Goal: Task Accomplishment & Management: Manage account settings

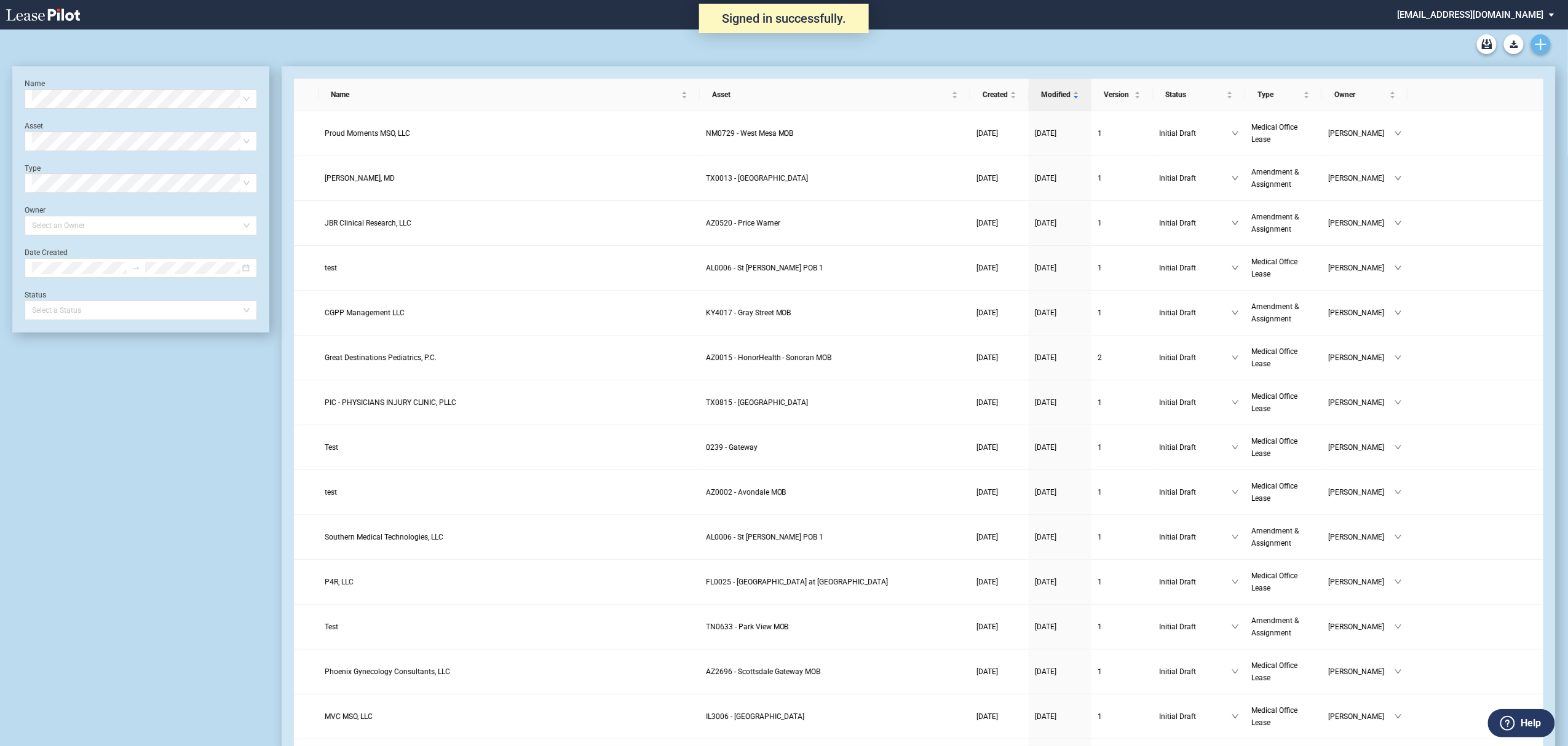
click at [1548, 43] on link "Create new document" at bounding box center [1540, 44] width 19 height 19
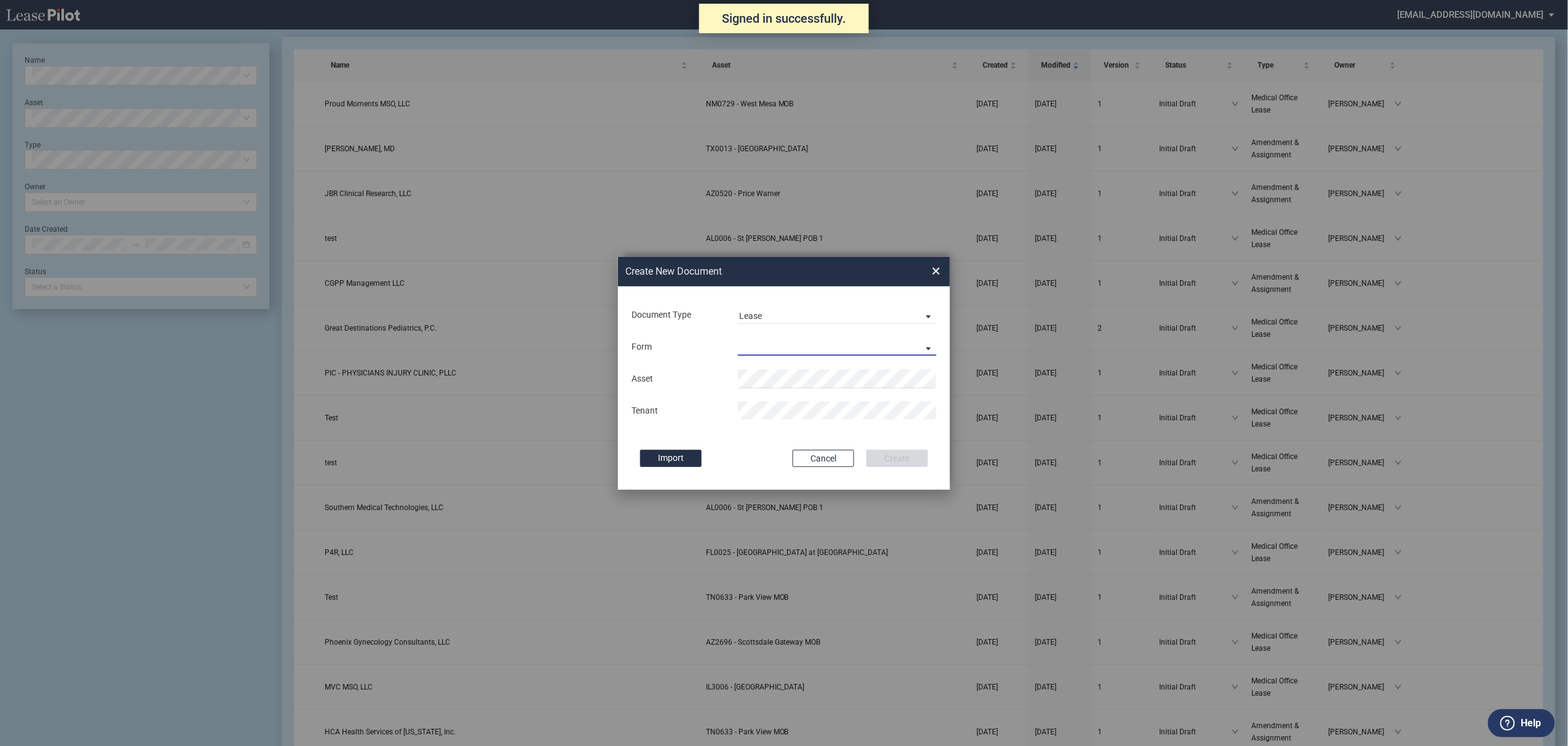
click at [771, 337] on md-select "Medical Office Lease Scottsdale Lease Louisville Lease 1370 Medical Place Lease…" at bounding box center [837, 346] width 199 height 19
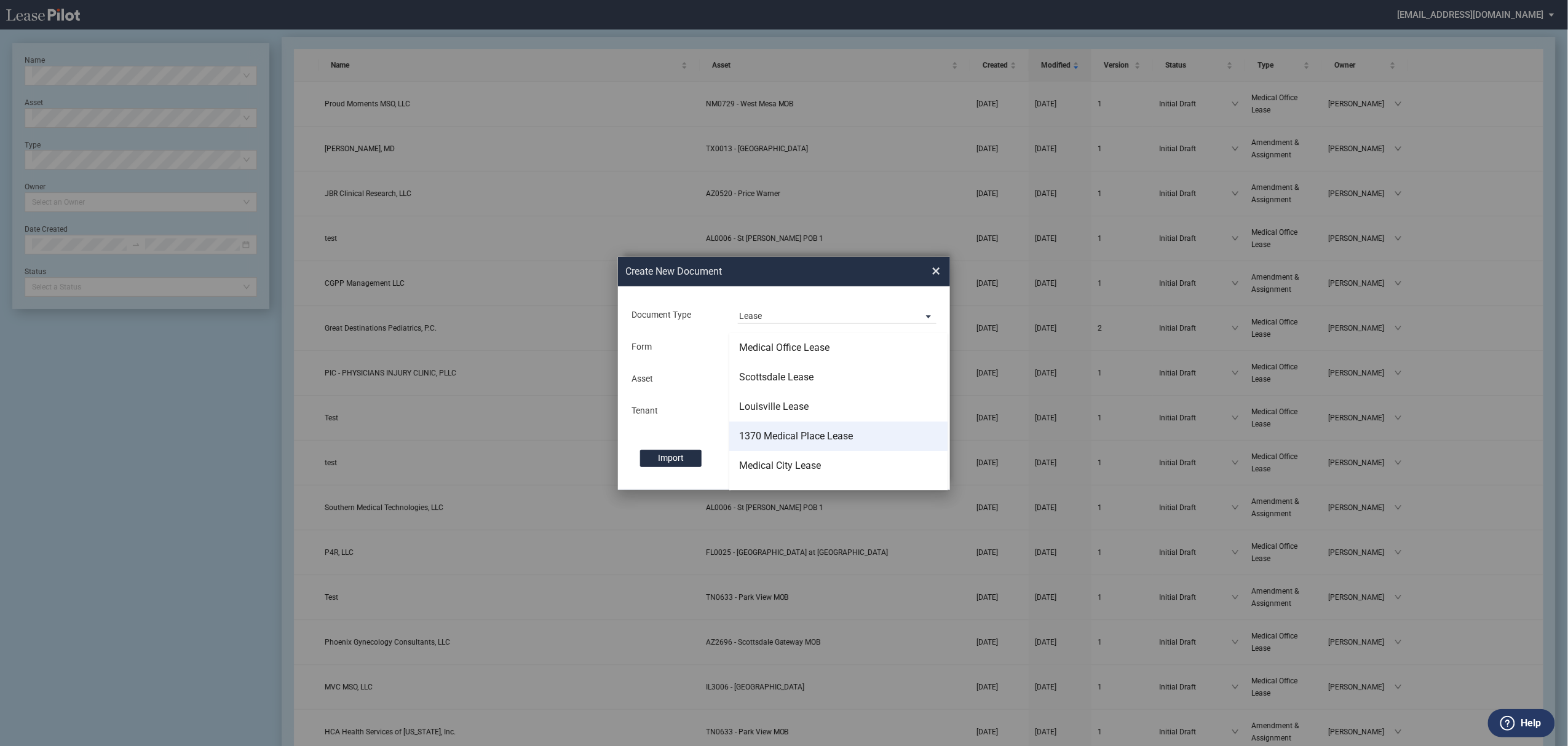
click at [784, 440] on div "1370 Medical Place Lease" at bounding box center [795, 436] width 114 height 13
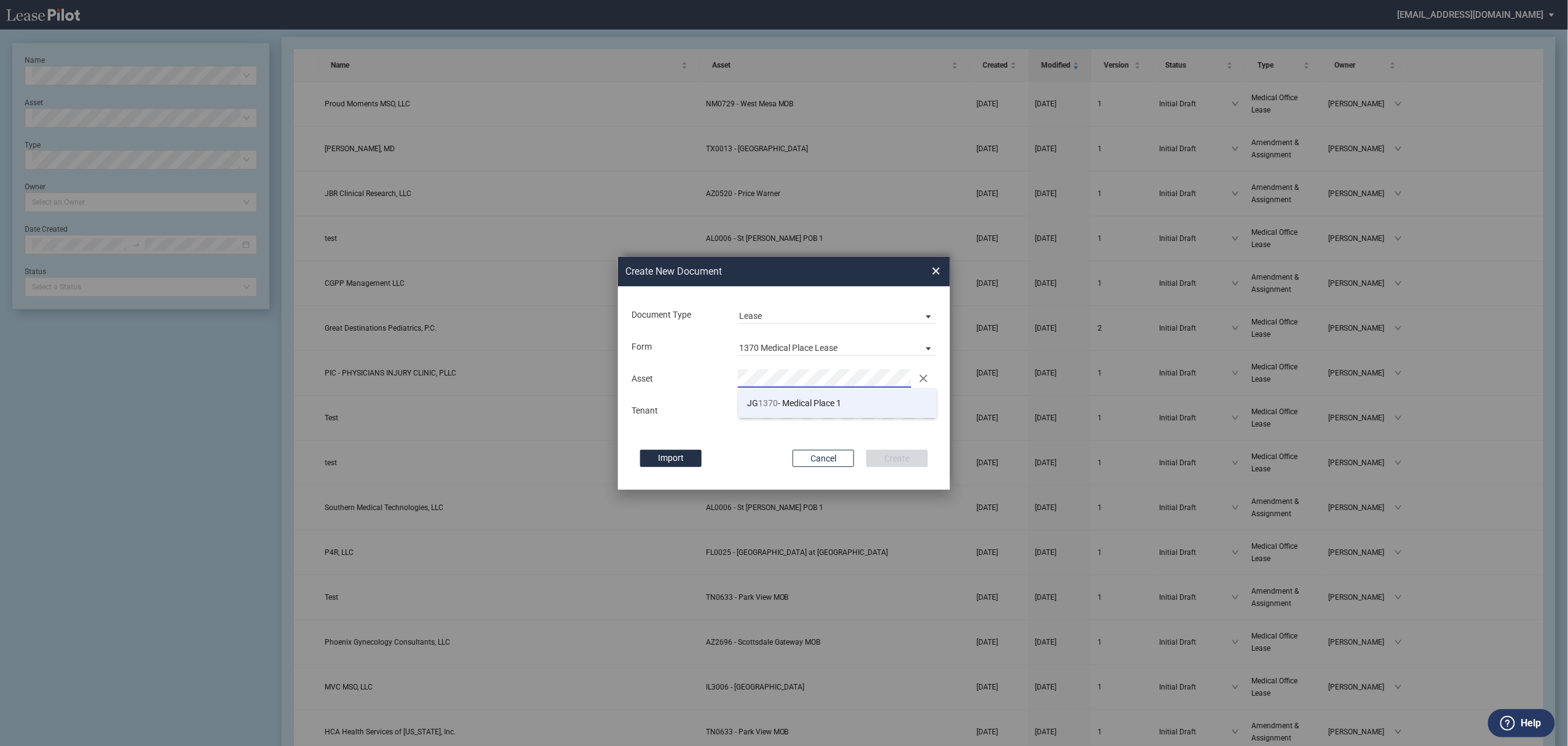
click at [781, 415] on li "JG 1370 - Medical Place 1" at bounding box center [838, 403] width 199 height 29
click at [866, 450] on button "Create" at bounding box center [897, 458] width 61 height 17
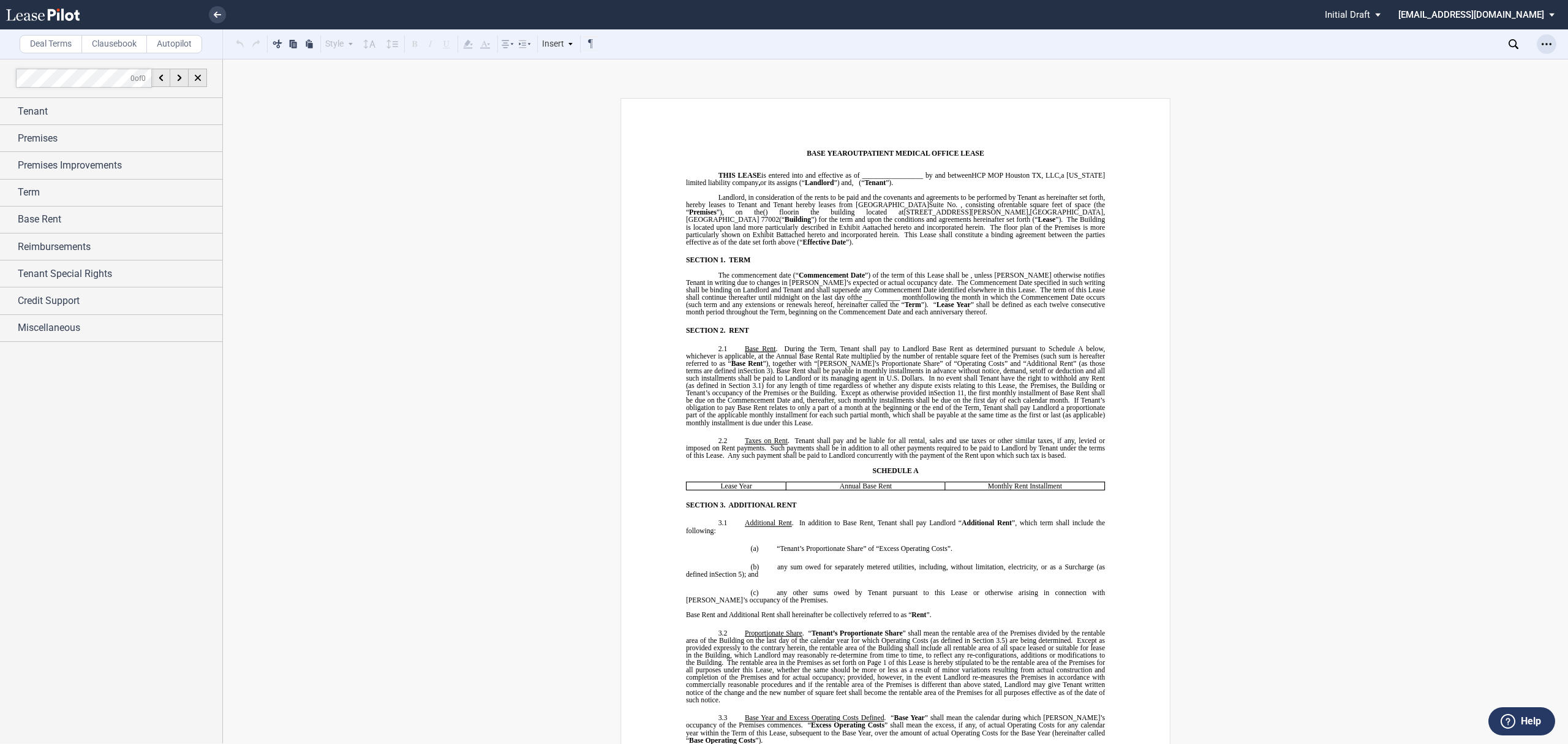
click at [1545, 42] on icon "Open Lease options menu" at bounding box center [1546, 44] width 10 height 10
click at [1435, 271] on div "SML Changes View" at bounding box center [1470, 263] width 172 height 16
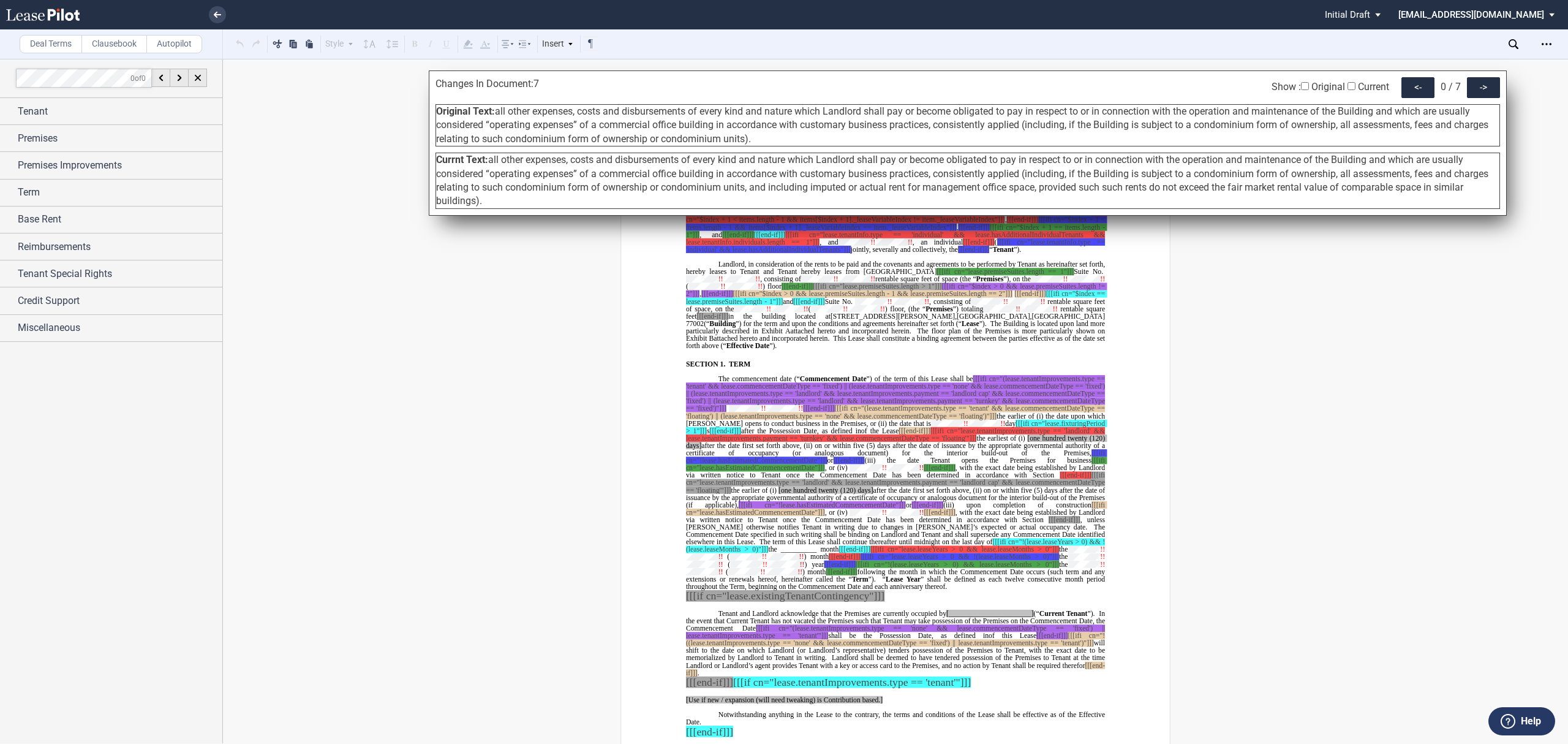
scroll to position [2166, 0]
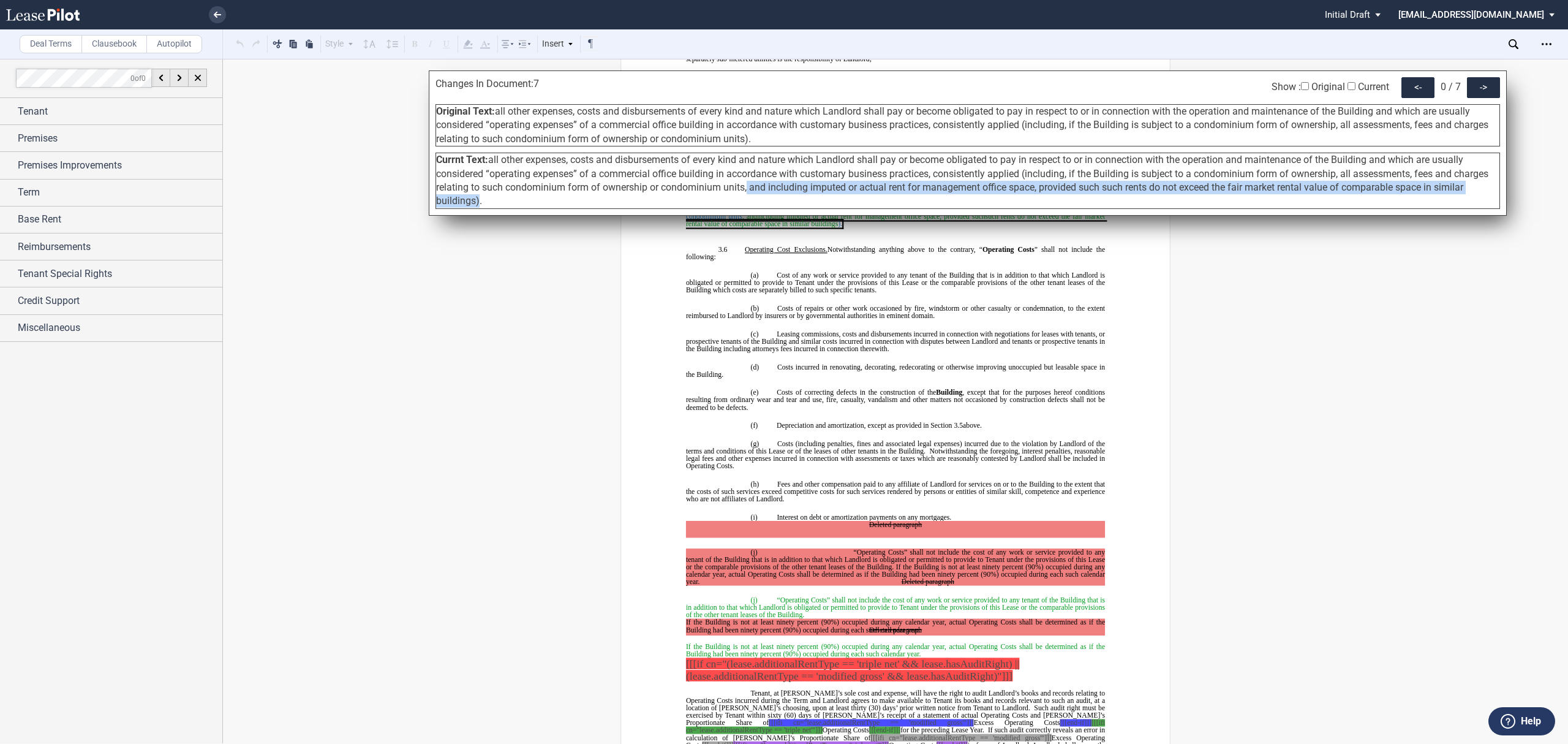
drag, startPoint x: 474, startPoint y: 202, endPoint x: 745, endPoint y: 194, distance: 271.1
click at [745, 194] on div "Currnt Text: all other expenses, costs and disbursements of every kind and natu…" at bounding box center [967, 180] width 1064 height 56
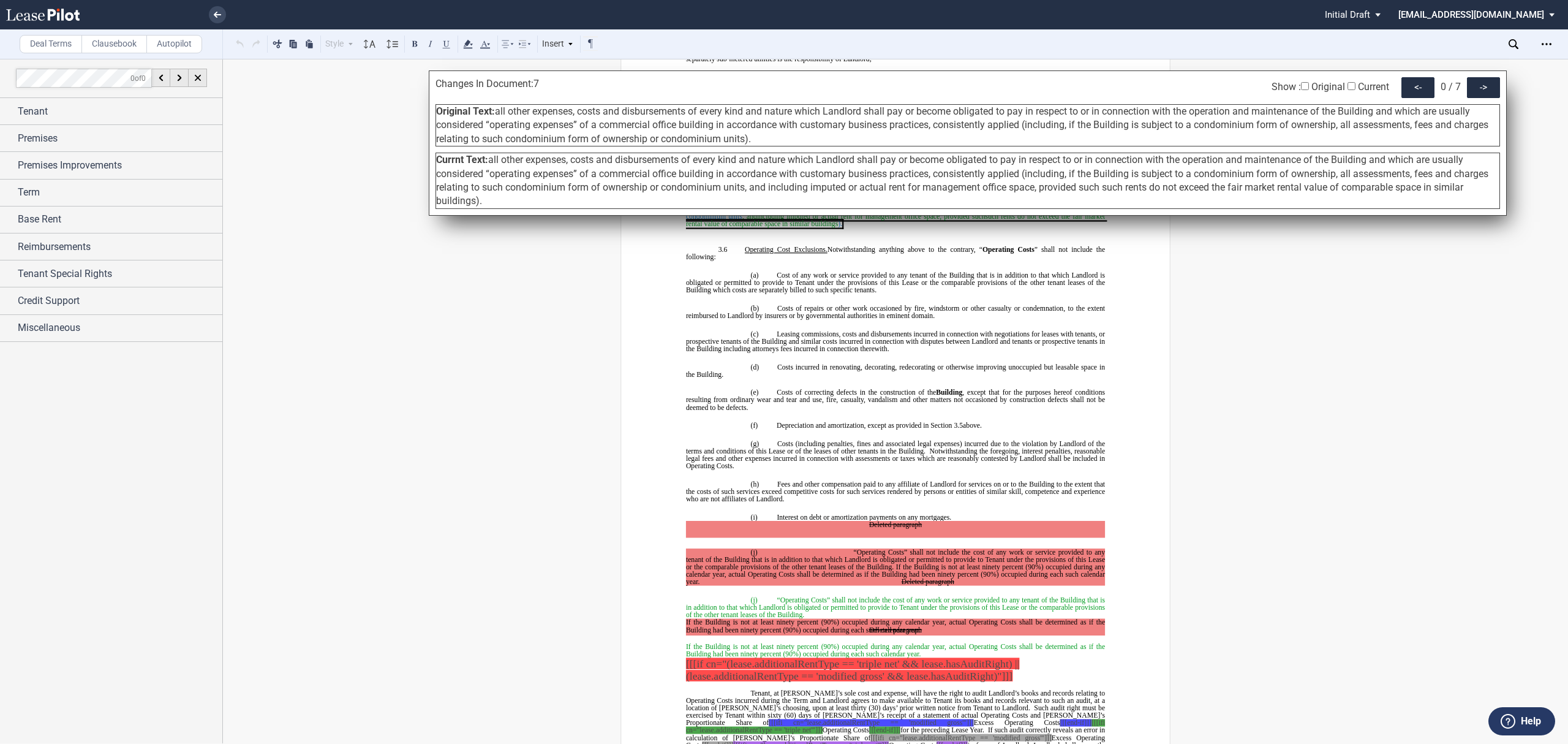
click at [750, 197] on div "Currnt Text: all other expenses, costs and disbursements of every kind and natu…" at bounding box center [967, 180] width 1064 height 56
drag, startPoint x: 473, startPoint y: 204, endPoint x: 1282, endPoint y: 195, distance: 809.1
click at [1282, 195] on div "Currnt Text: all other expenses, costs and disbursements of every kind and natu…" at bounding box center [967, 180] width 1064 height 56
copy span "rental value of comparable space in similar buildings"
click at [1490, 94] on div "->" at bounding box center [1483, 87] width 33 height 21
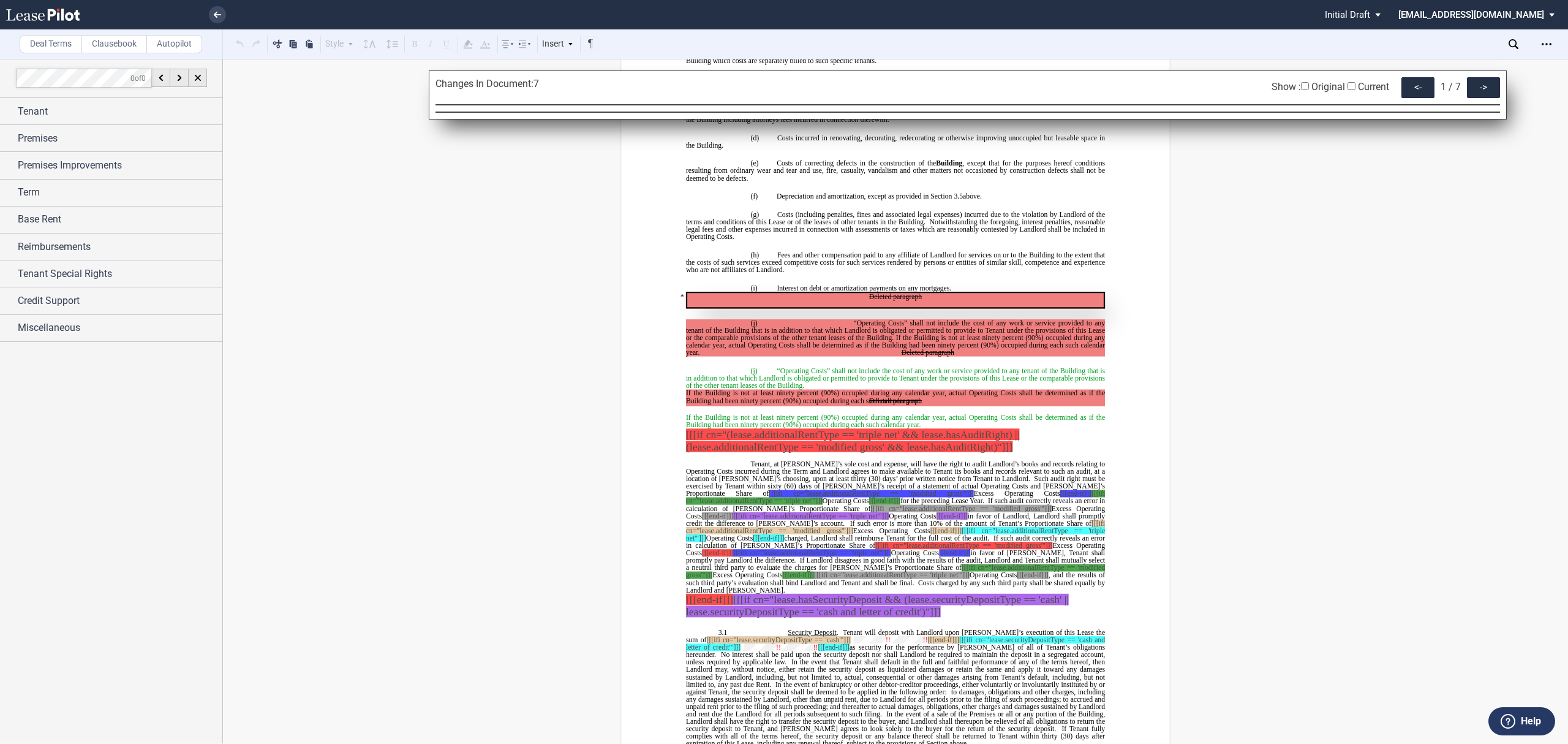
scroll to position [2501, 0]
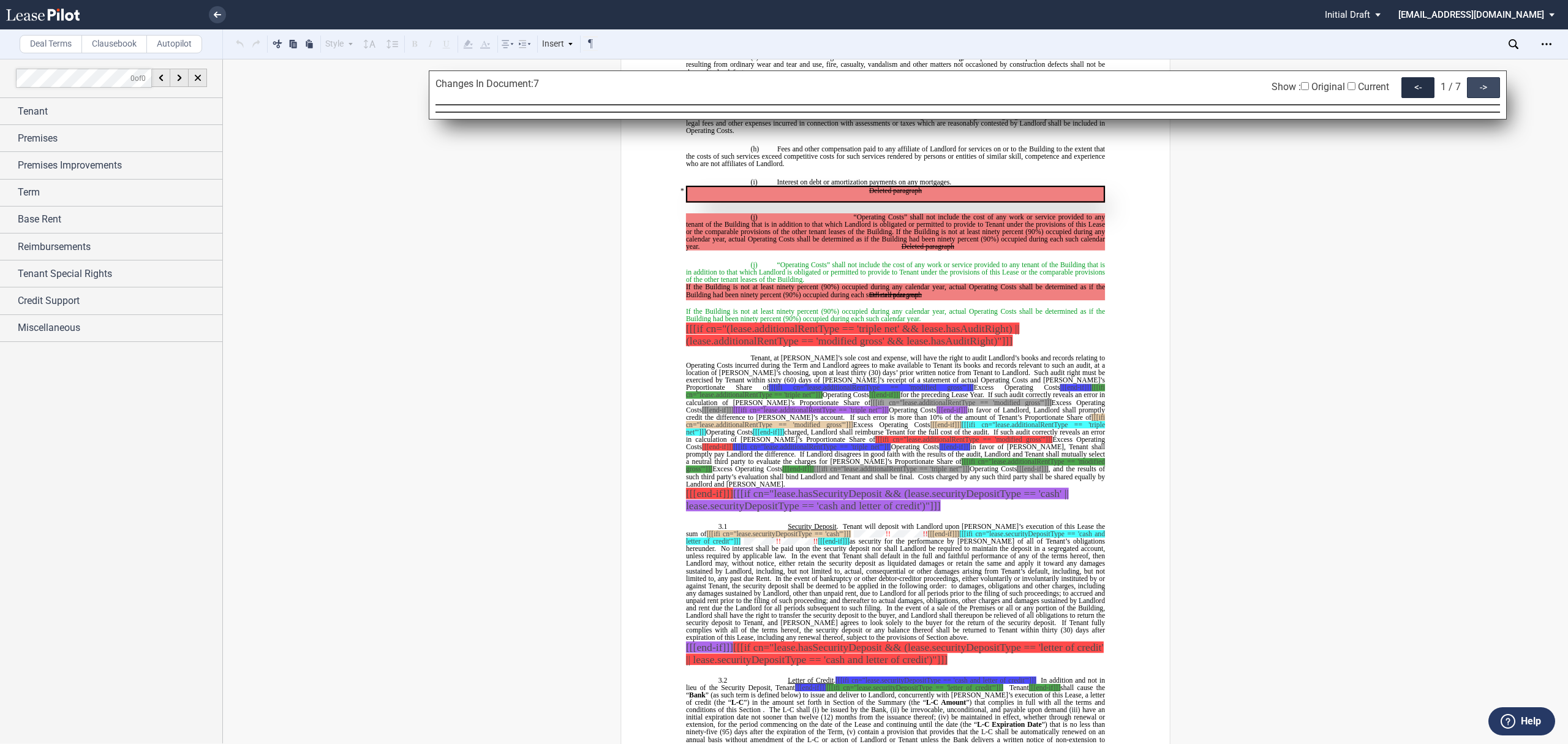
click at [1485, 86] on div "->" at bounding box center [1483, 87] width 33 height 21
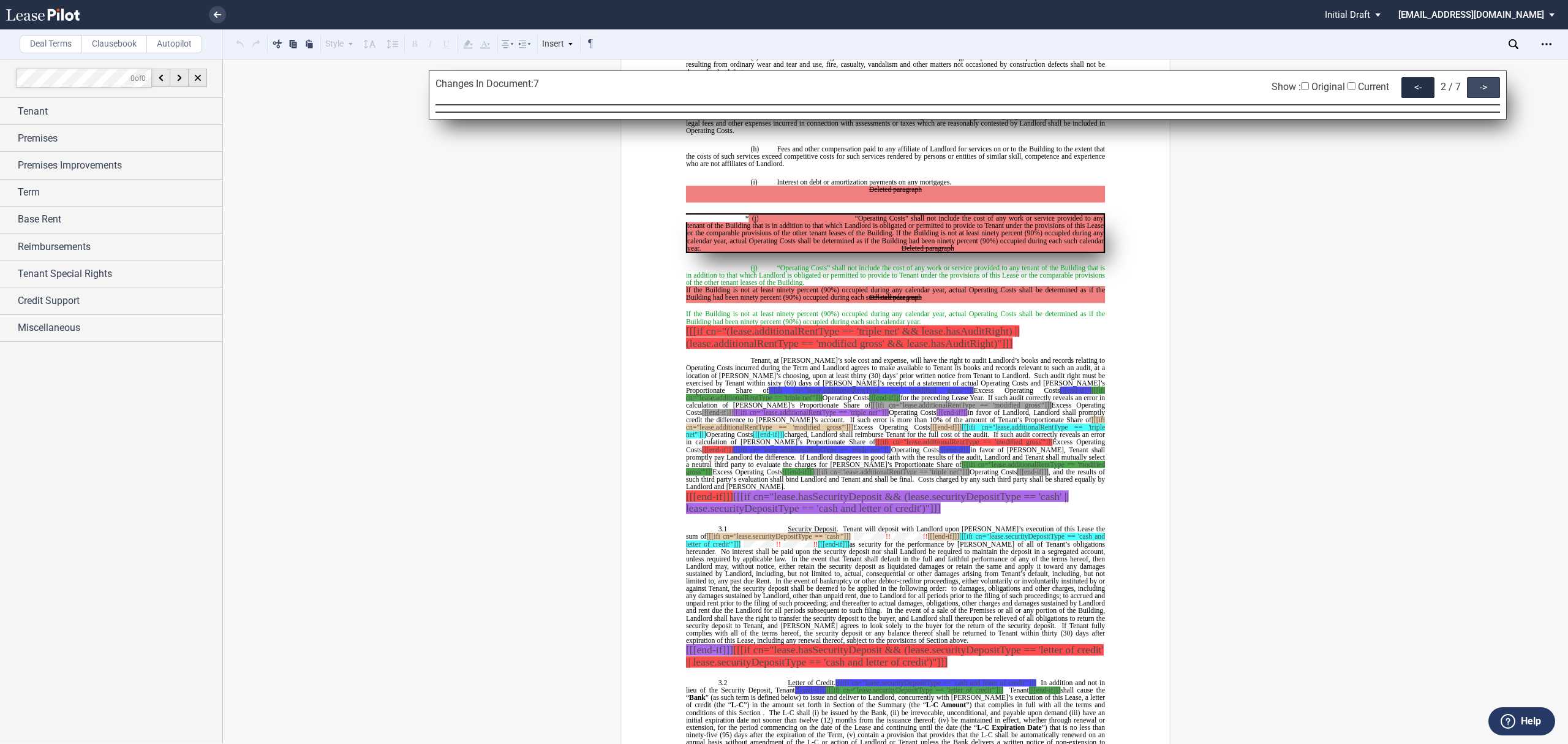
click at [1485, 86] on div "->" at bounding box center [1483, 87] width 33 height 21
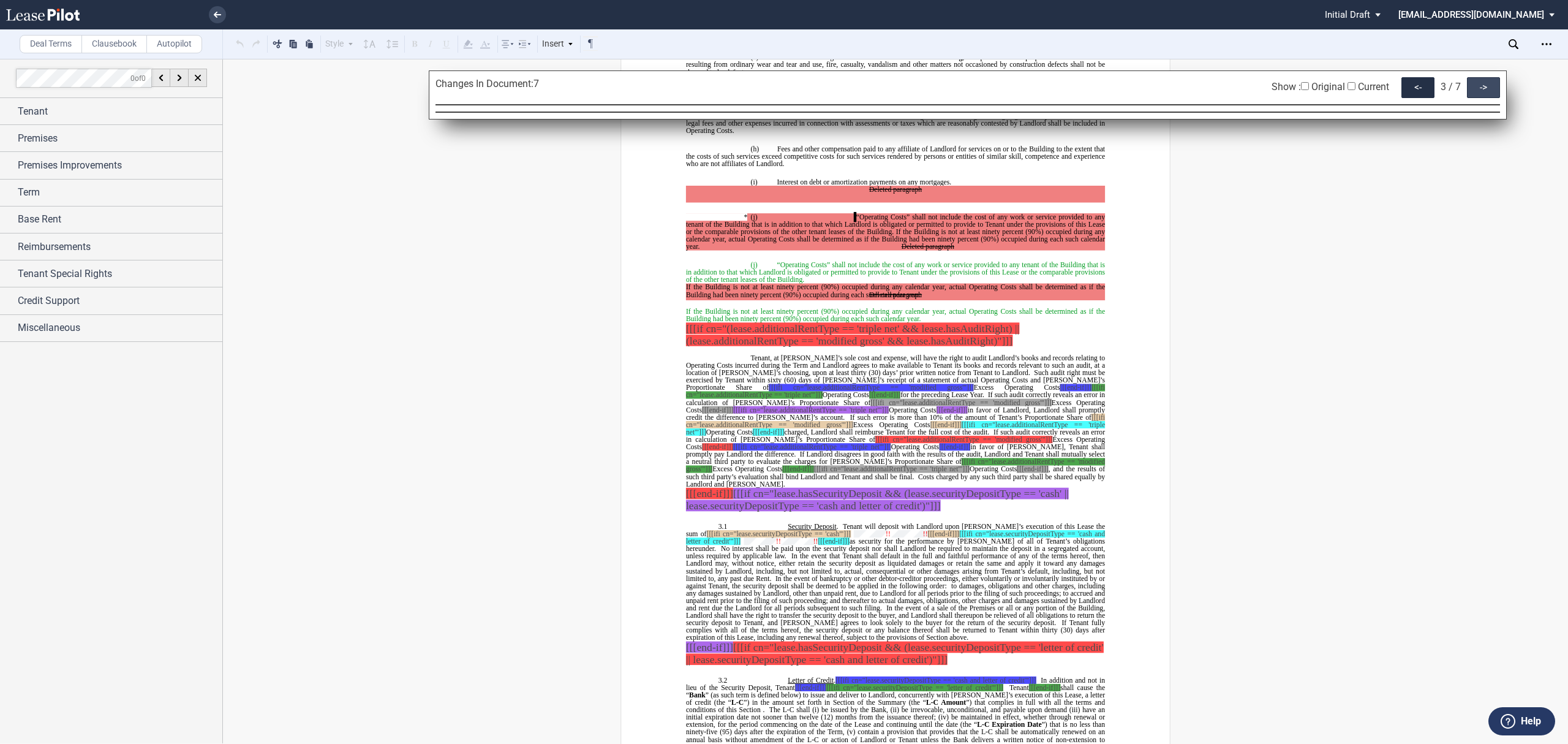
click at [1485, 86] on div "->" at bounding box center [1483, 87] width 33 height 21
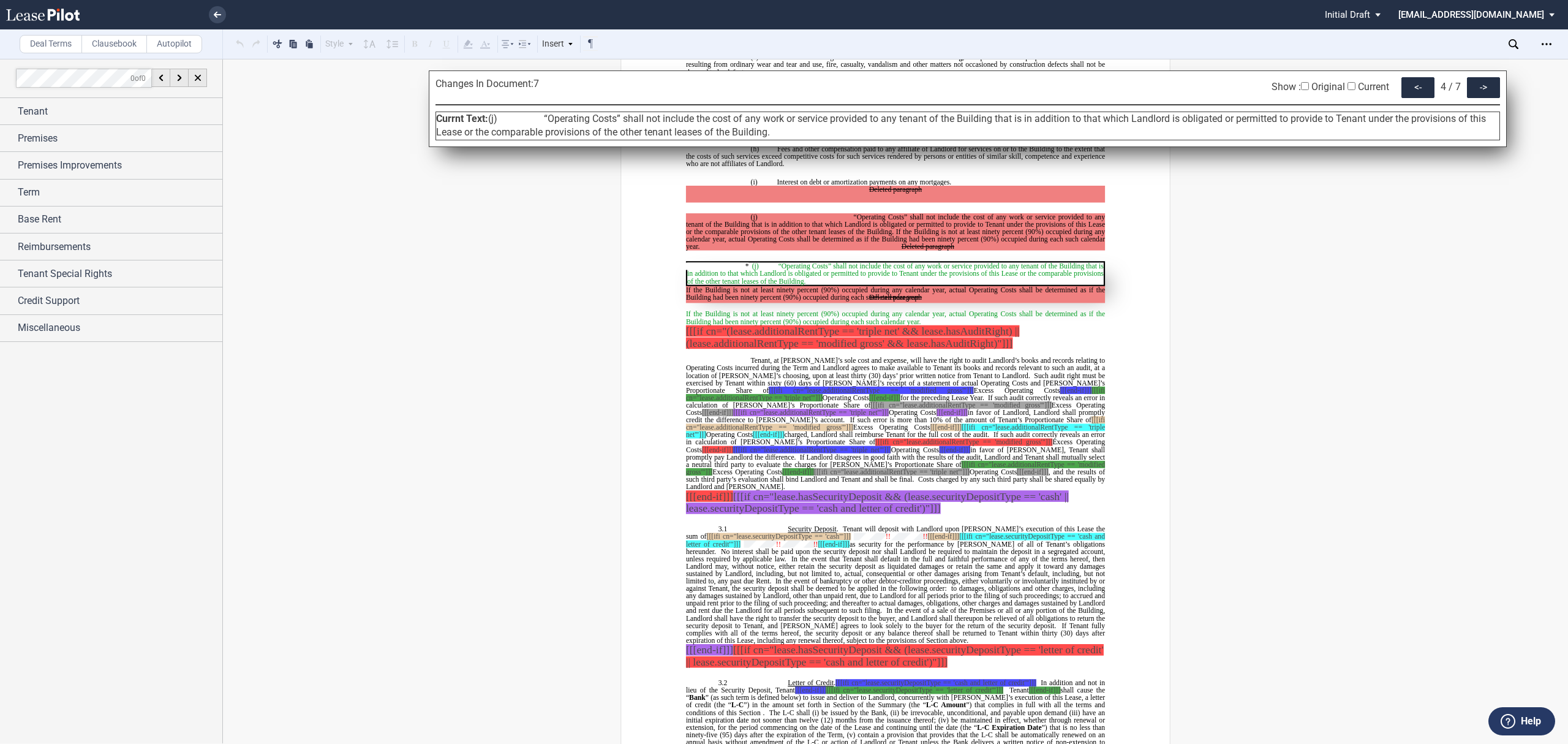
drag, startPoint x: 544, startPoint y: 116, endPoint x: 794, endPoint y: 129, distance: 250.3
click at [794, 129] on div "Currnt Text: (j) “Operating Costs” shall not include the cost of any work or se…" at bounding box center [967, 126] width 1064 height 29
copy span "“Operating Costs” shall not include the cost of any work or service provided to…"
click at [1468, 86] on div "->" at bounding box center [1483, 87] width 33 height 21
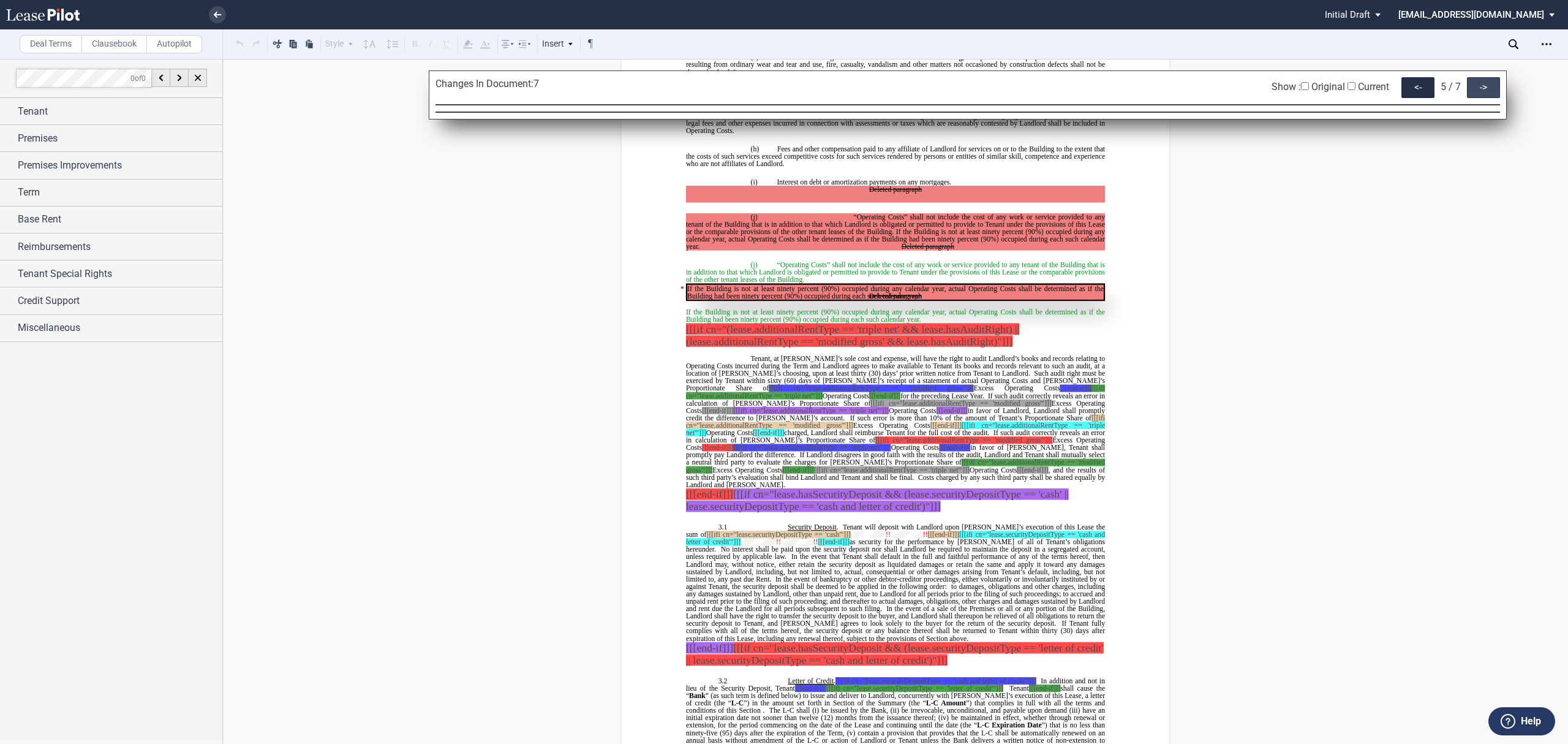
click at [1468, 86] on div "->" at bounding box center [1483, 87] width 33 height 21
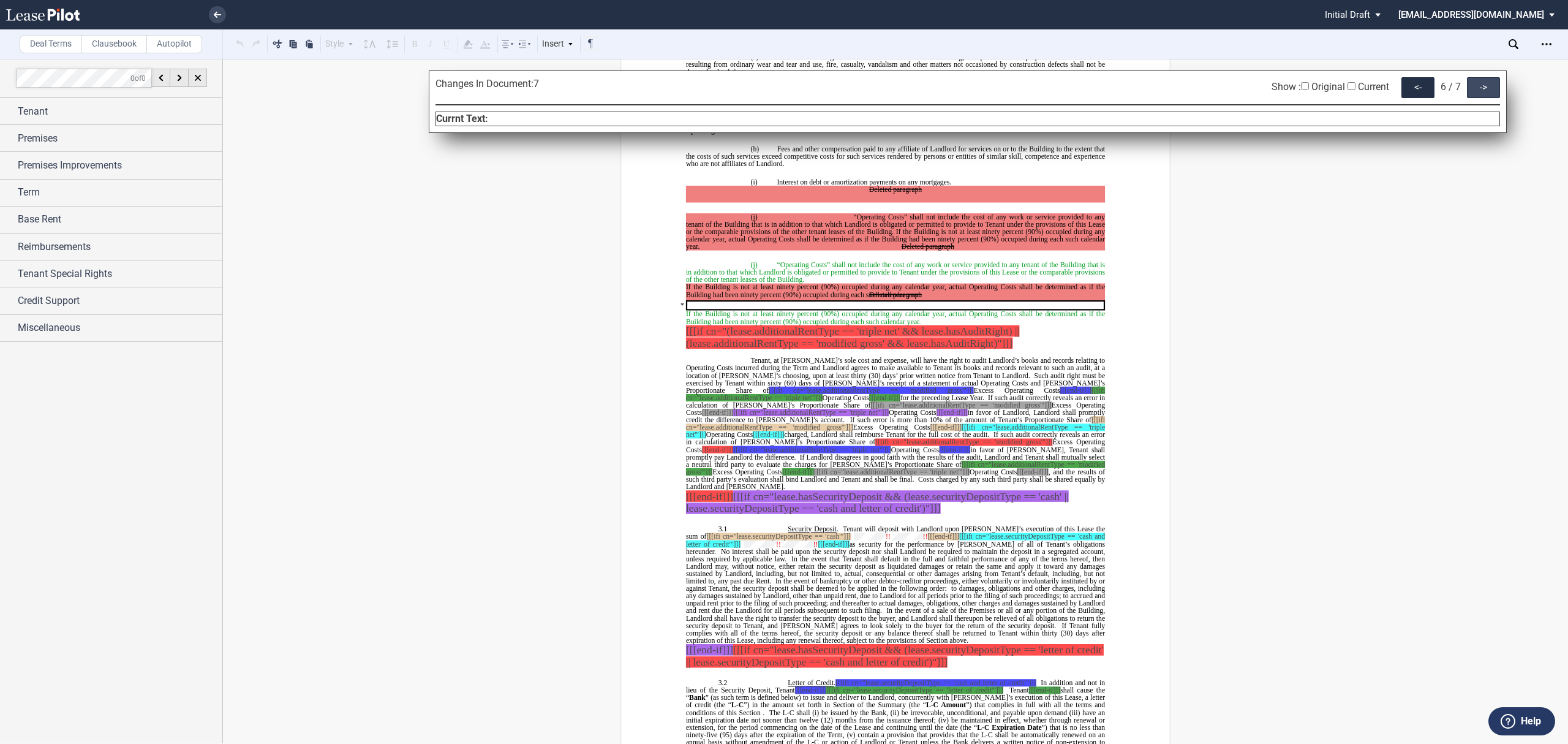
click at [1468, 86] on div "->" at bounding box center [1483, 87] width 33 height 21
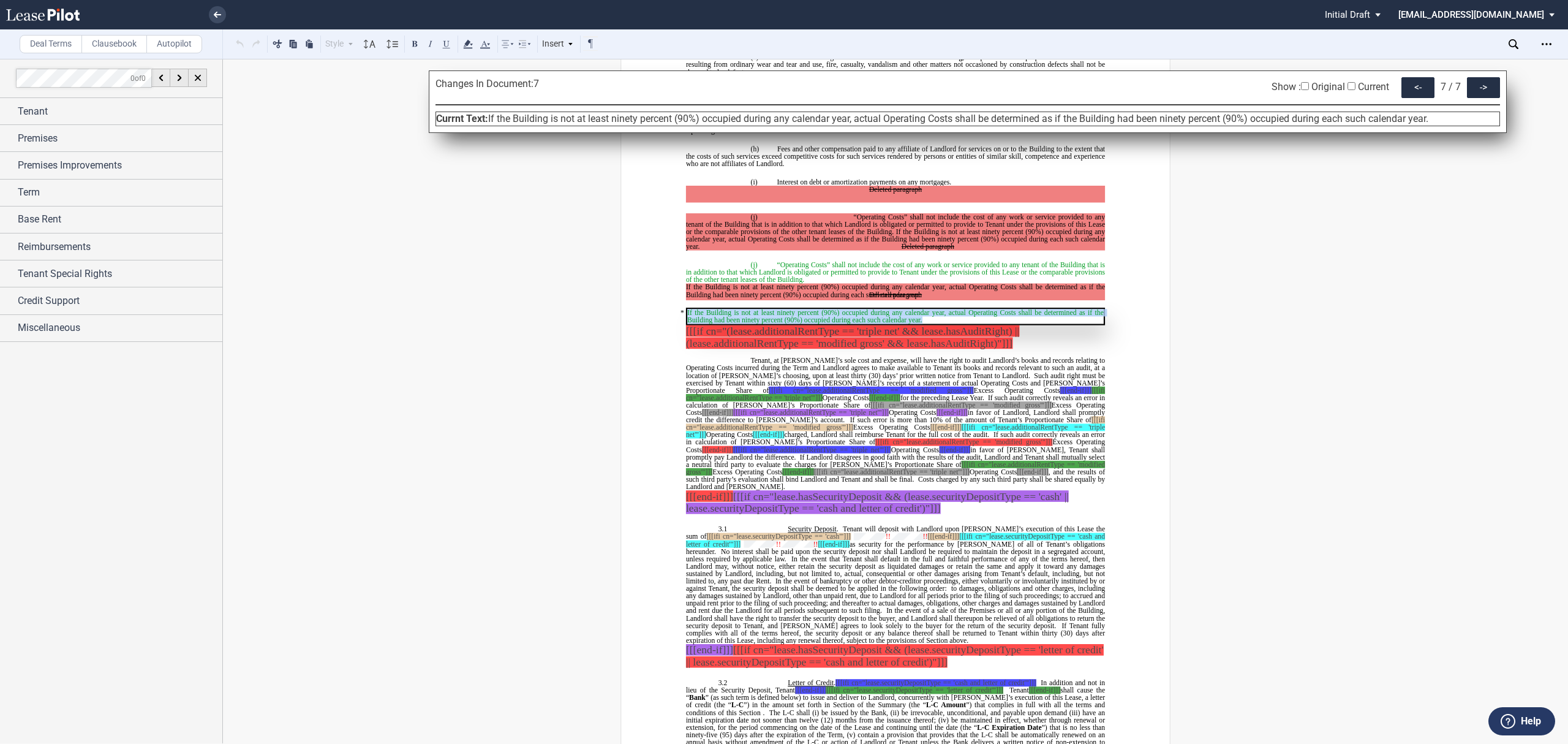
drag, startPoint x: 683, startPoint y: 534, endPoint x: 924, endPoint y: 540, distance: 241.1
click at [924, 325] on p "If the Building is not at least ninety percent (90%) occupied during any calend…" at bounding box center [895, 316] width 419 height 18
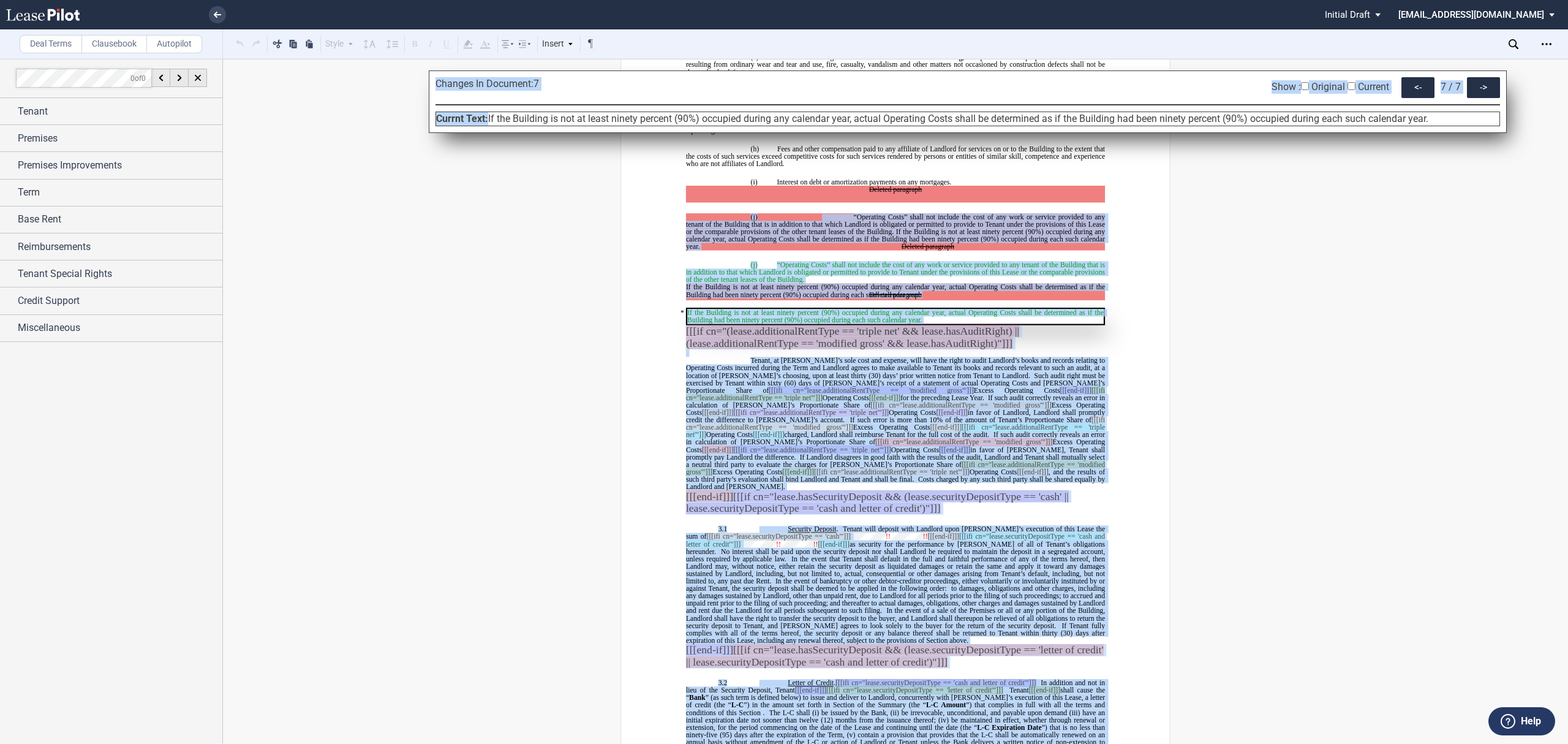
drag, startPoint x: 489, startPoint y: 121, endPoint x: 1435, endPoint y: 97, distance: 946.3
click at [1291, 130] on div "Changes In Document: 7 Show : Original Current <- 7 / 7 -> Currnt Text: If the …" at bounding box center [967, 101] width 1078 height 62
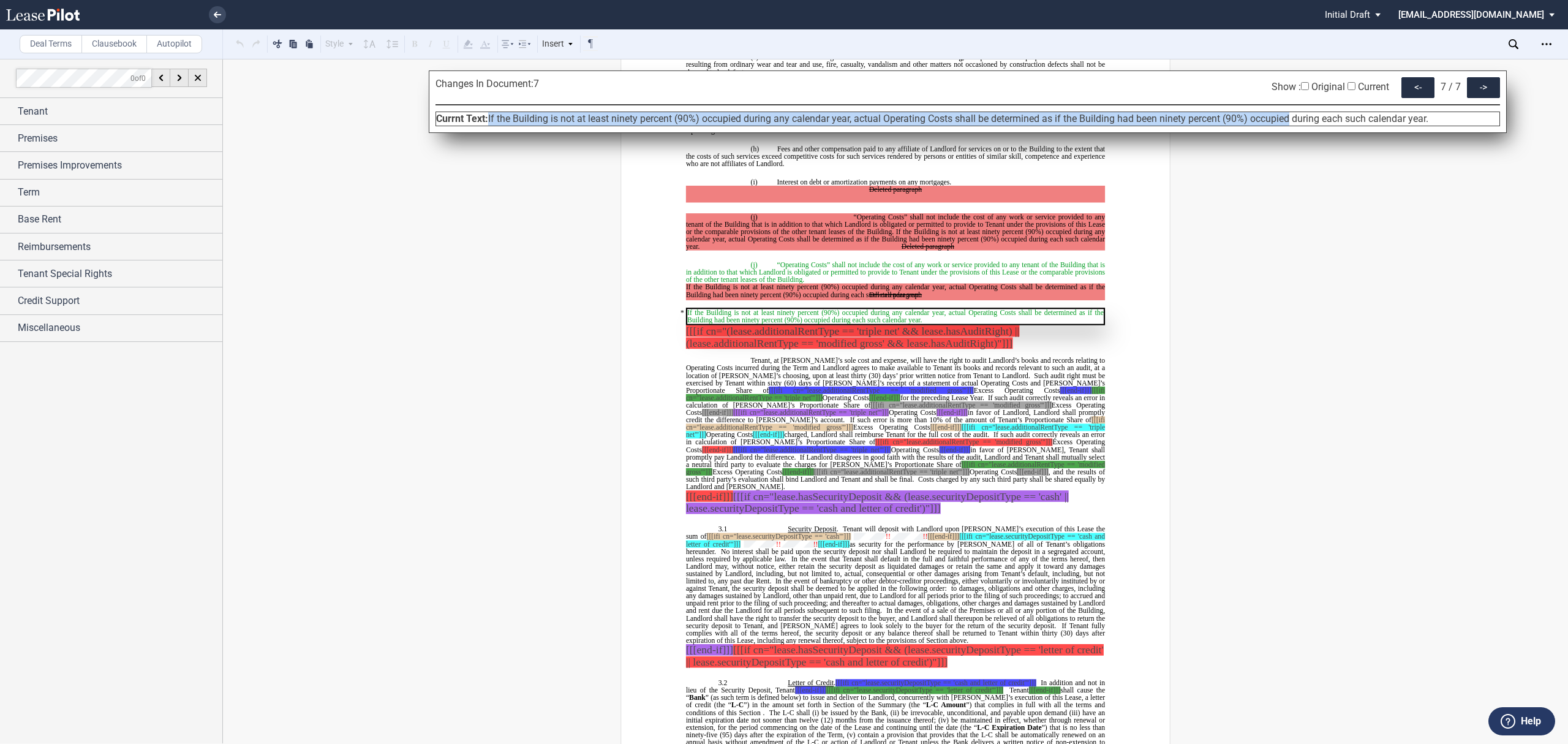
drag, startPoint x: 1444, startPoint y: 116, endPoint x: 513, endPoint y: 178, distance: 933.1
click at [491, 121] on div "Currnt Text: If the Building is not at least ninety percent (90%) occupied duri…" at bounding box center [967, 119] width 1064 height 15
copy span "If the Building is not at least ninety percent (90%) occupied during any calend…"
click at [1485, 91] on div "->" at bounding box center [1483, 87] width 33 height 21
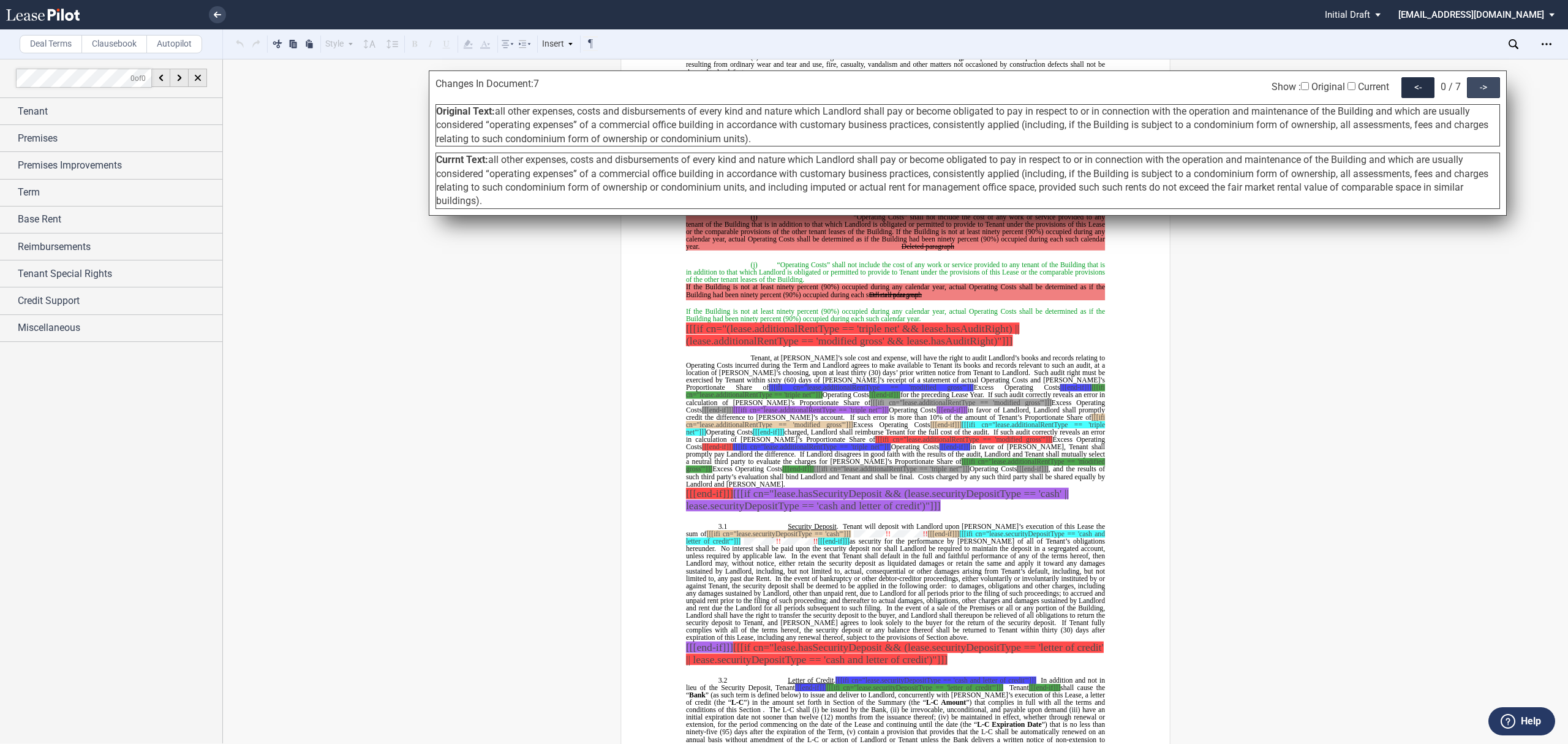
scroll to position [2484, 0]
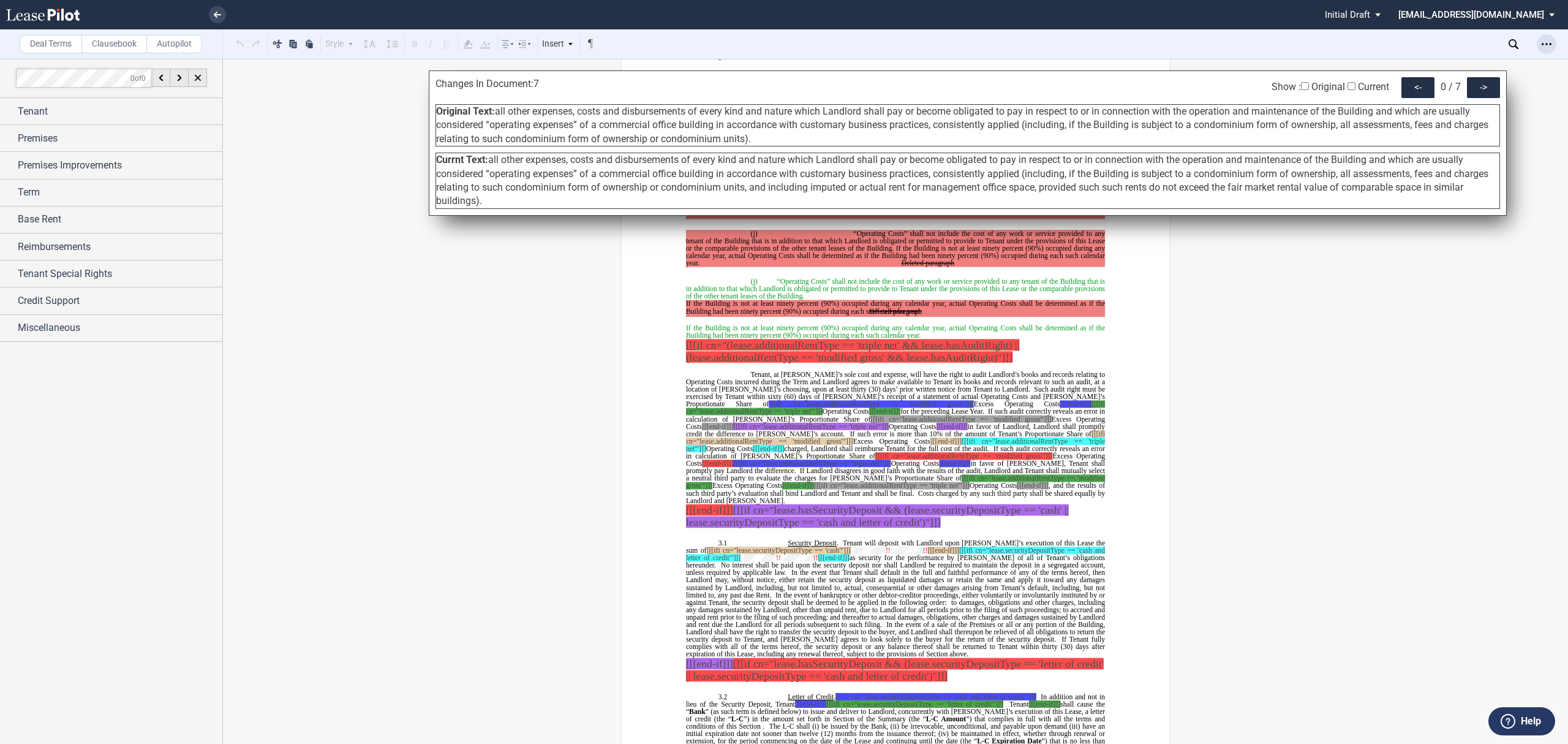
click at [1553, 47] on div "Open Lease options menu" at bounding box center [1546, 44] width 19 height 19
click at [1405, 59] on div "Download" at bounding box center [1470, 66] width 172 height 16
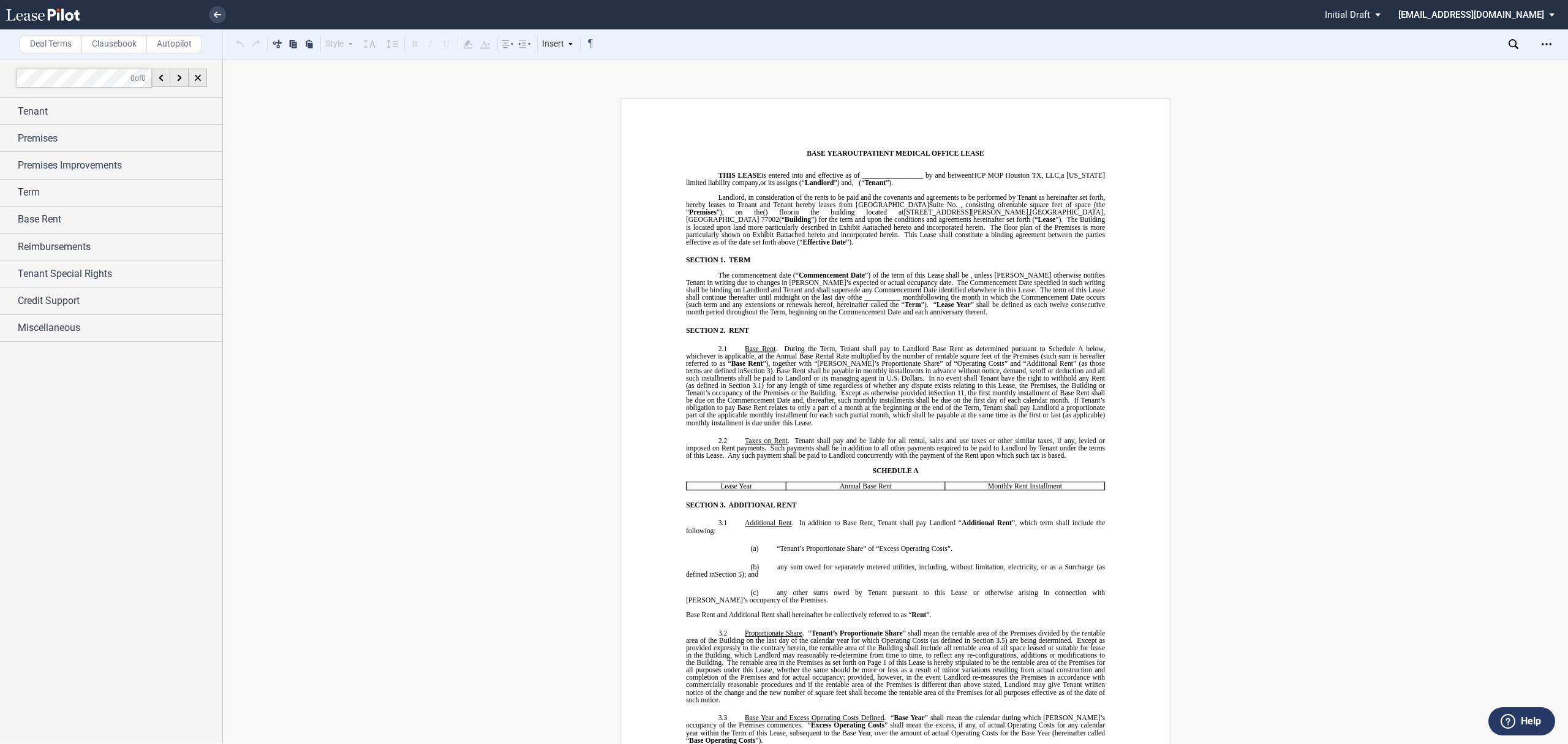
drag, startPoint x: 1541, startPoint y: 42, endPoint x: 1535, endPoint y: 58, distance: 17.1
click at [1542, 42] on icon "Open Lease options menu" at bounding box center [1546, 44] width 10 height 10
click at [1459, 261] on div "SML Changes View" at bounding box center [1476, 264] width 149 height 11
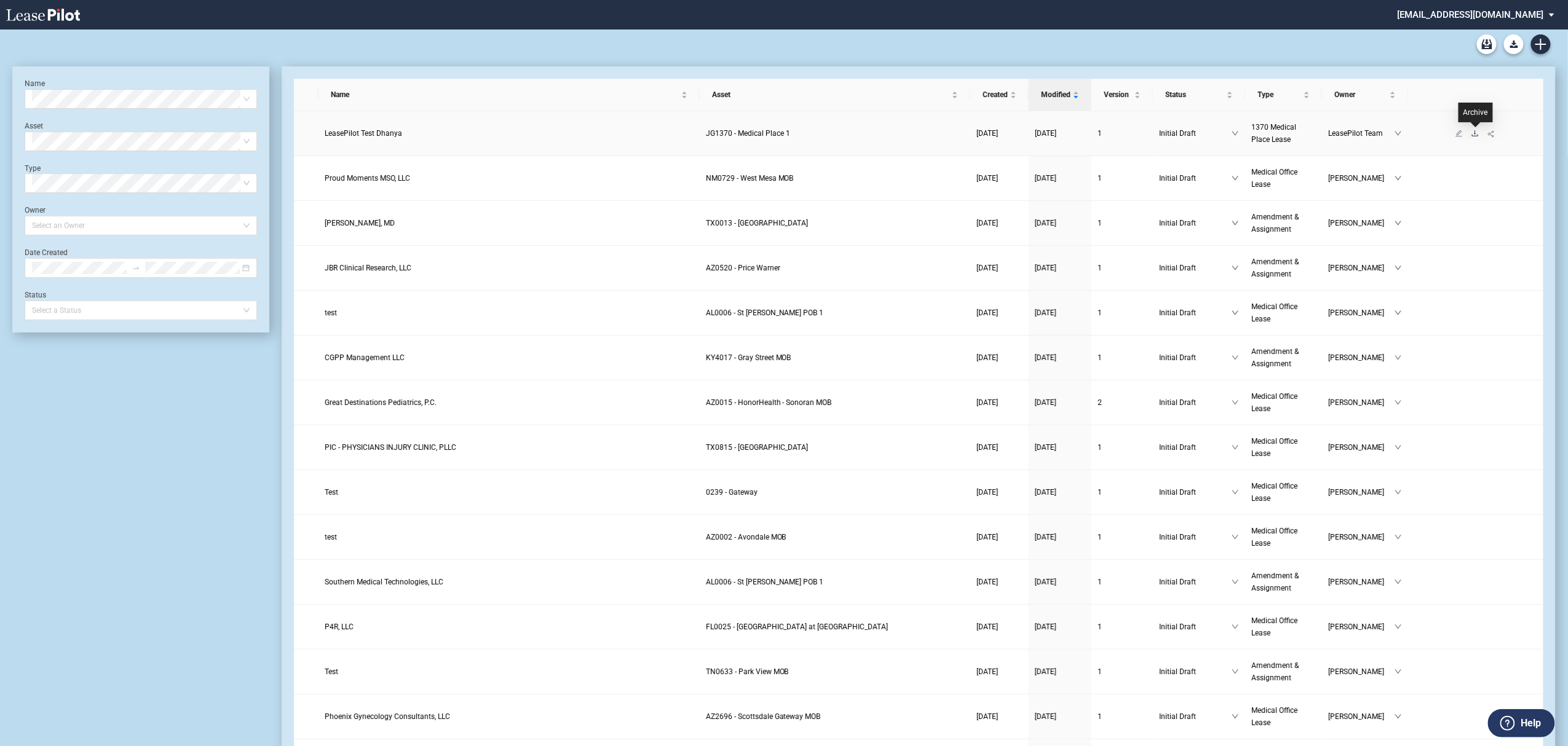
click at [1476, 131] on icon "download" at bounding box center [1475, 134] width 8 height 8
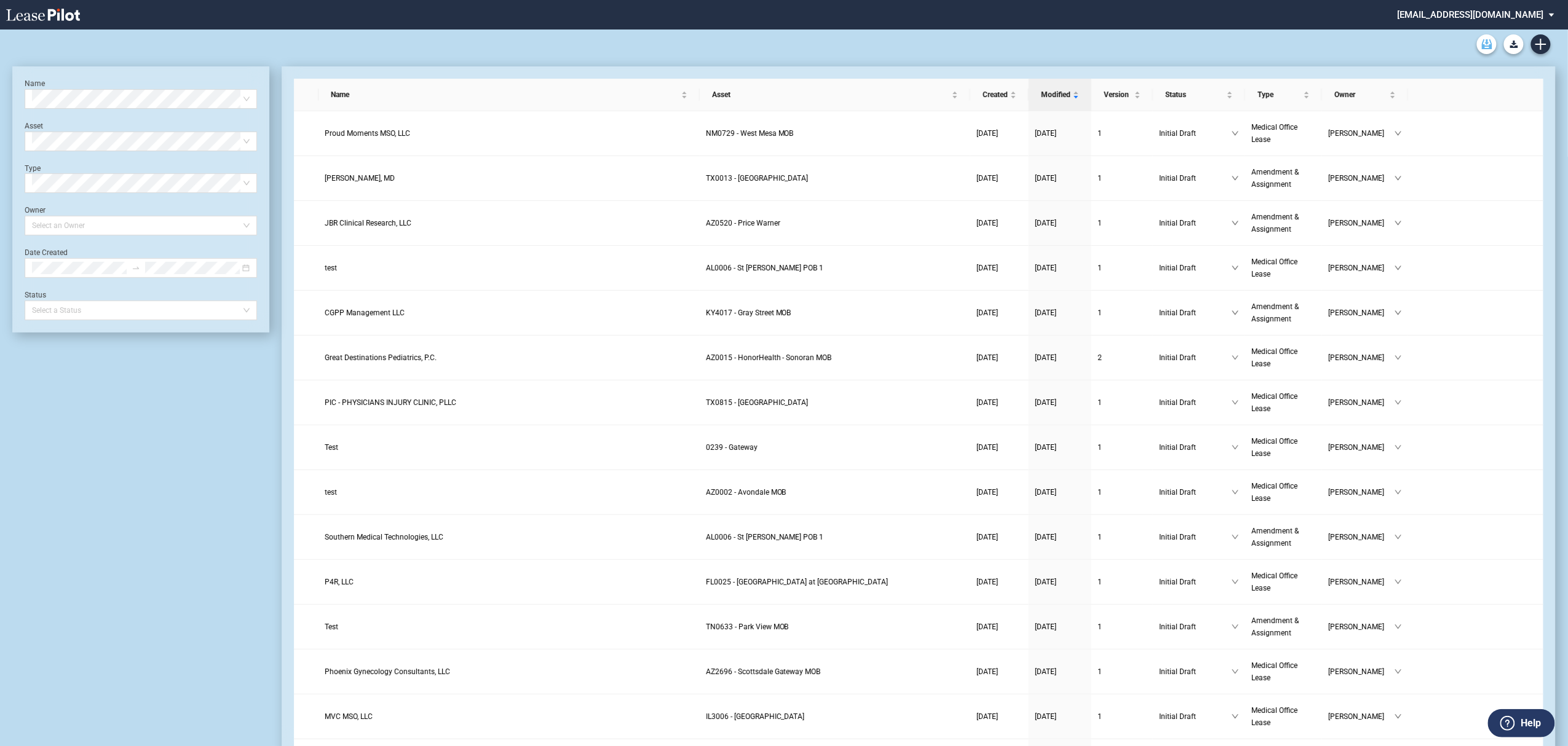
click at [1482, 45] on use "Archive" at bounding box center [1488, 44] width 11 height 10
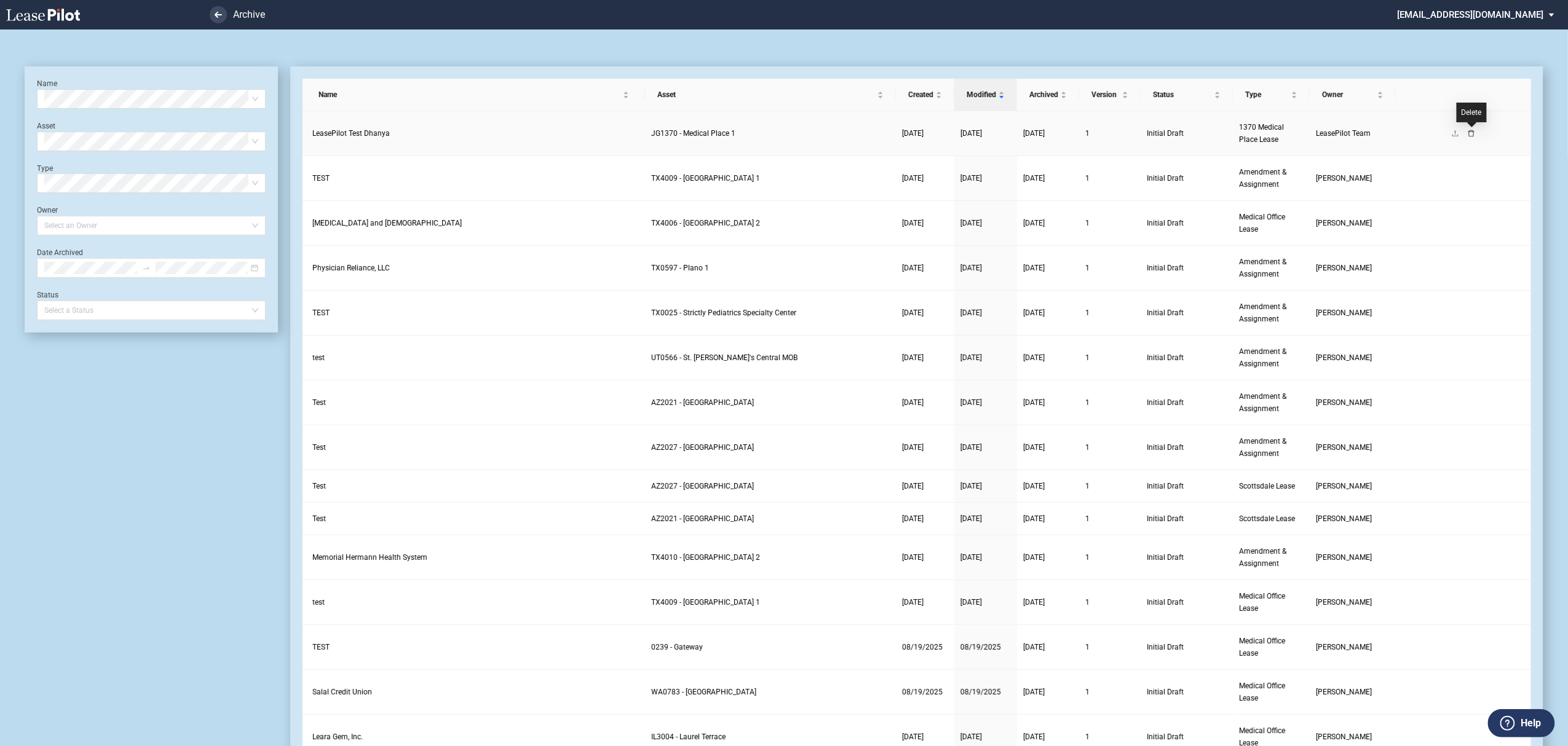
click at [1474, 136] on icon "delete" at bounding box center [1471, 133] width 6 height 7
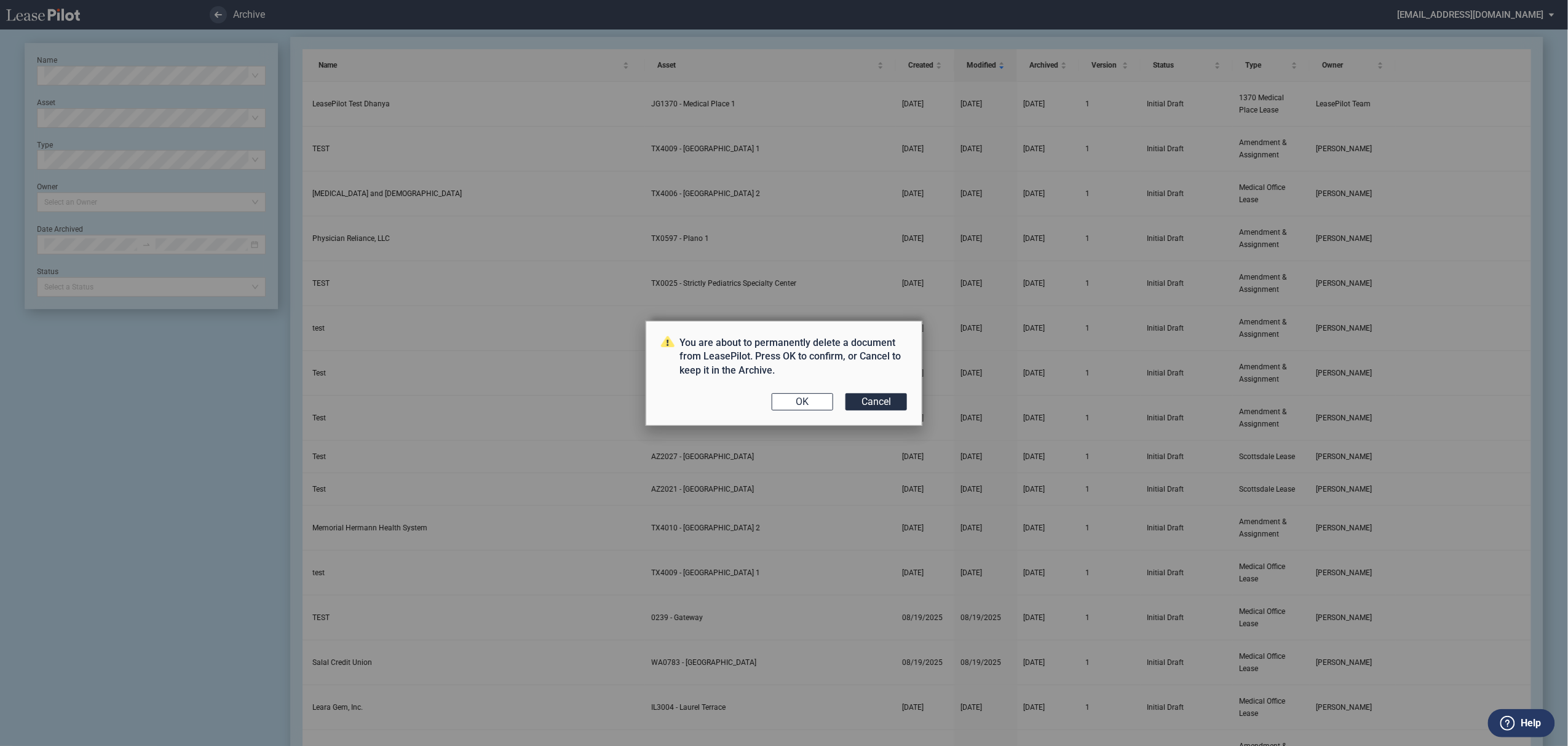
click at [825, 404] on button "OK" at bounding box center [802, 402] width 61 height 17
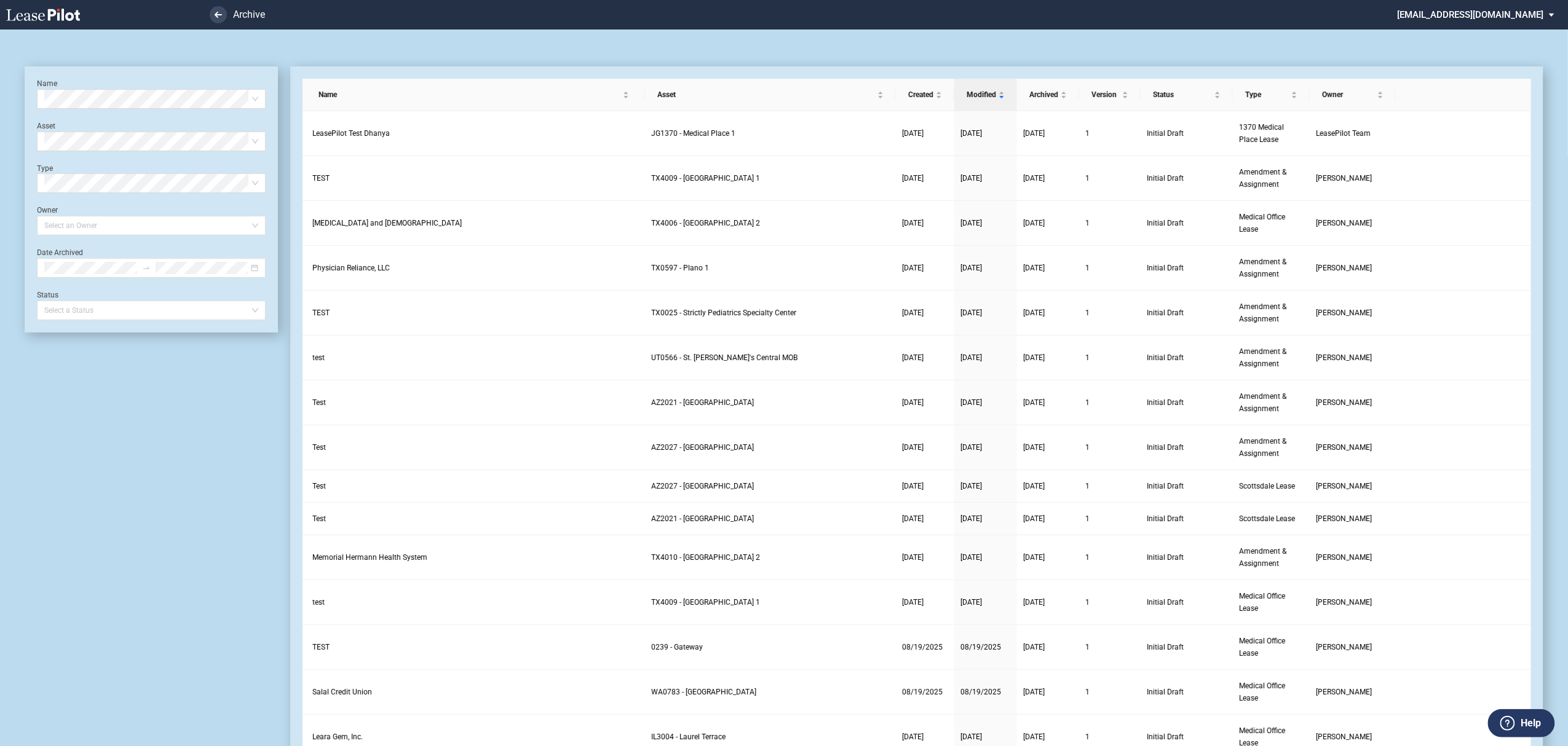
scroll to position [29, 0]
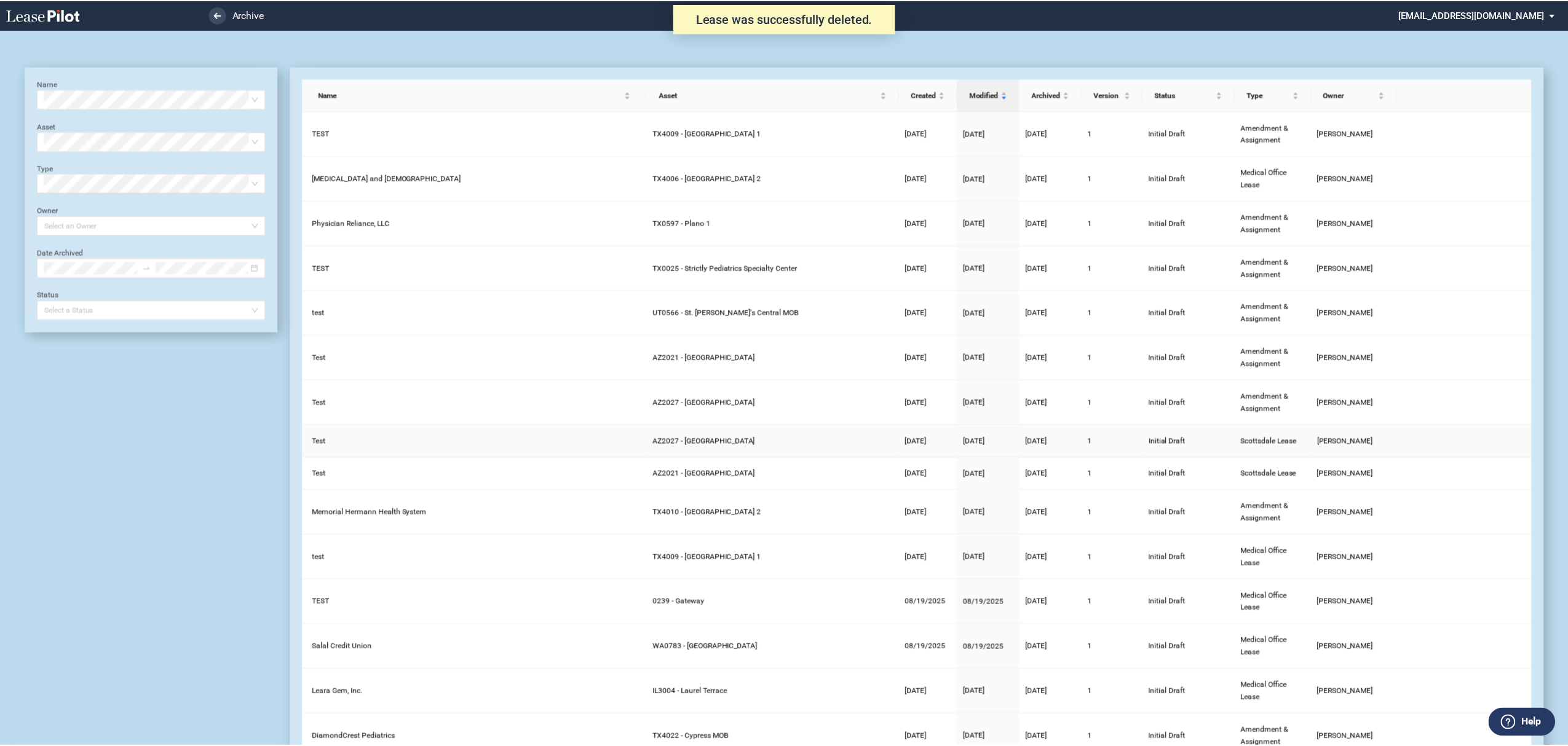
scroll to position [29, 0]
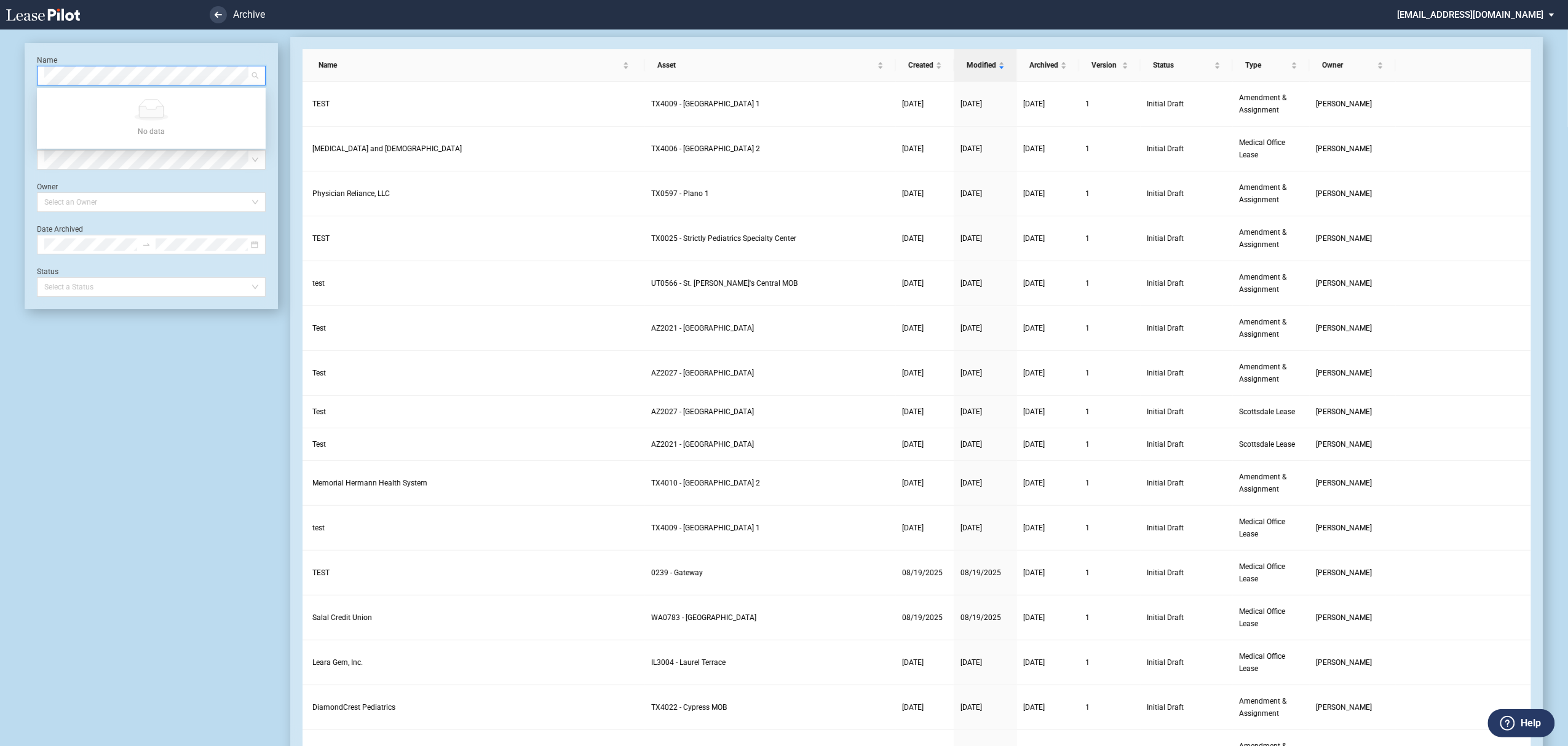
click at [60, 20] on icon at bounding box center [43, 15] width 73 height 12
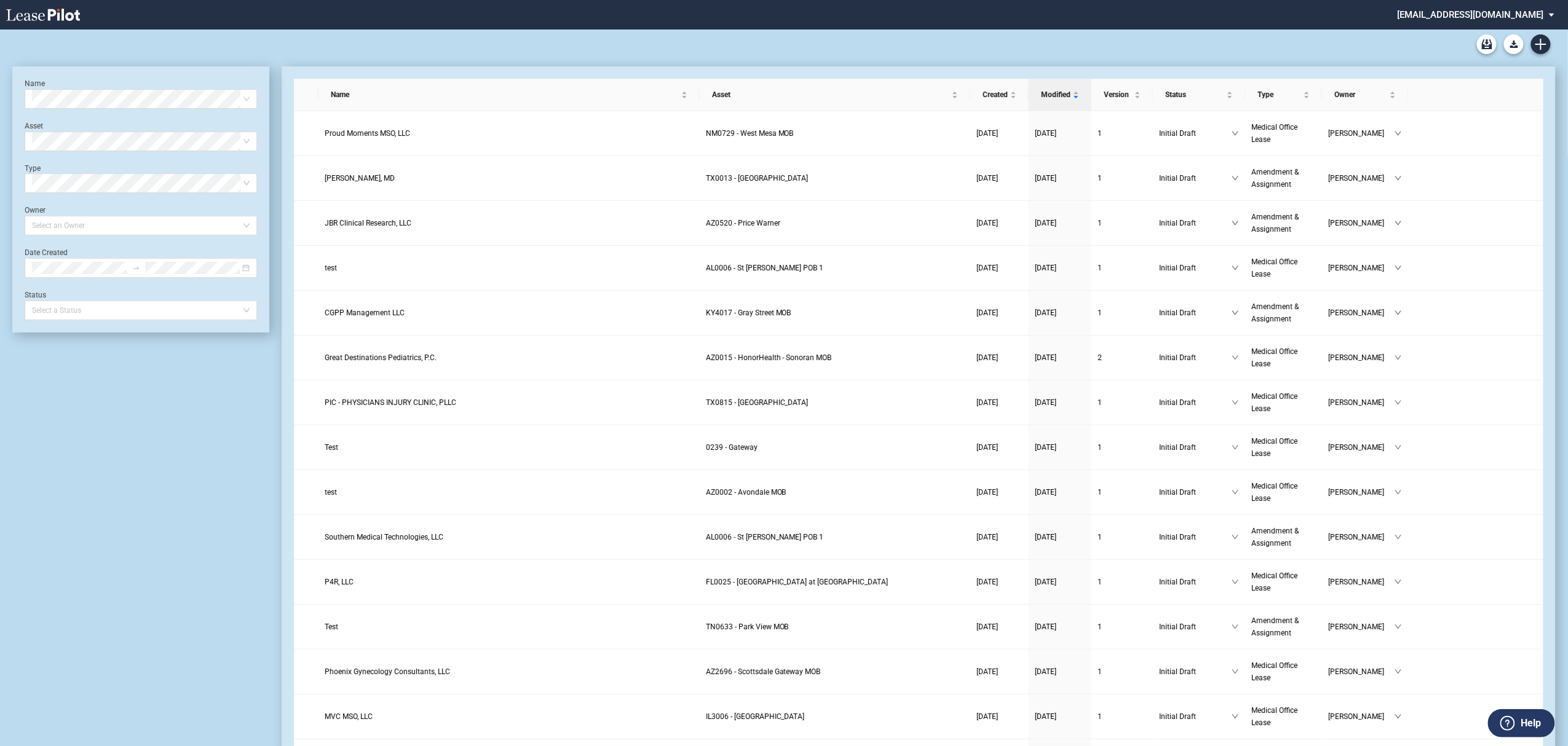
click at [1484, 4] on md-select "[EMAIL_ADDRESS][DOMAIN_NAME] Super Admin Area Admin Area Settings Sign Out" at bounding box center [1481, 14] width 169 height 28
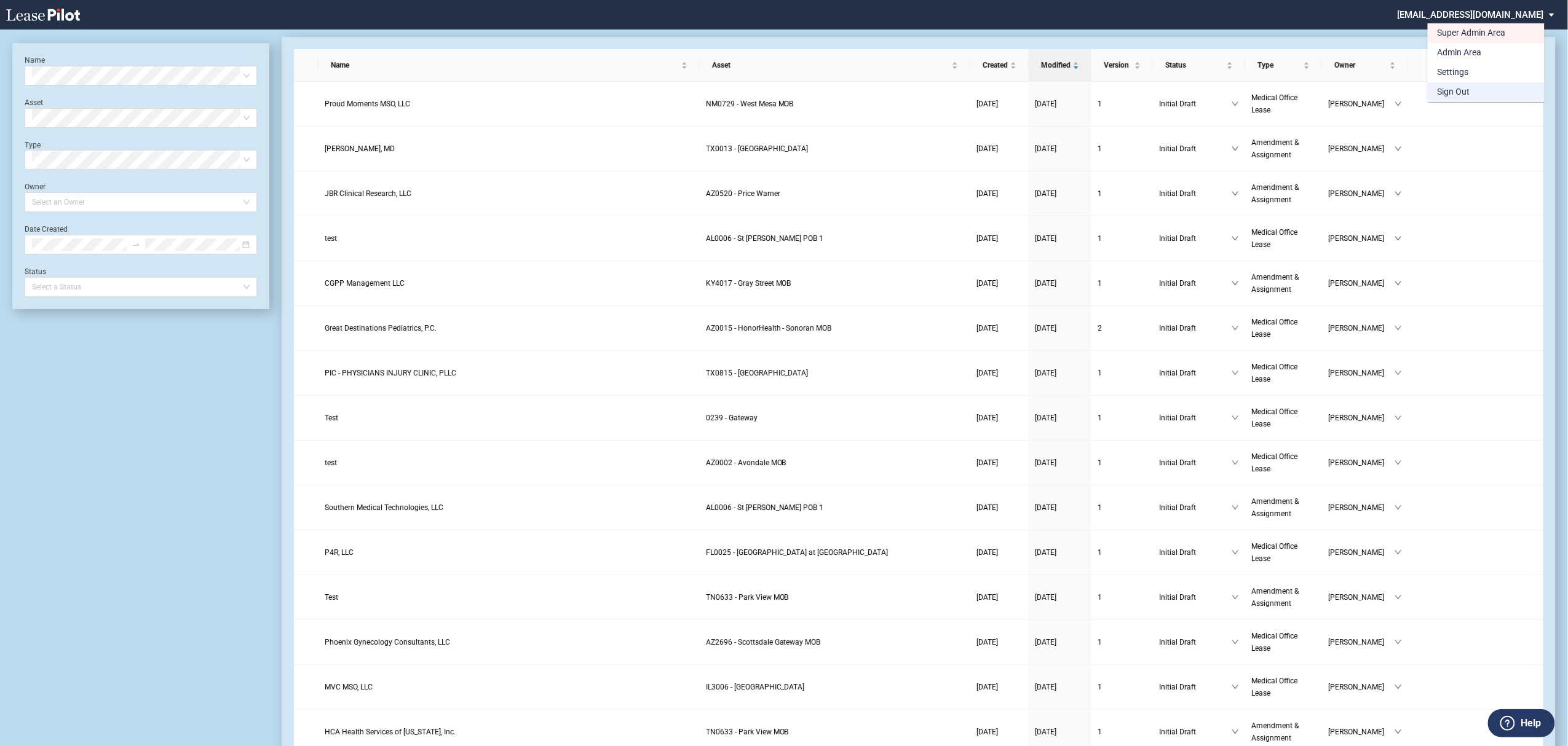
click at [1461, 90] on div "Sign Out" at bounding box center [1454, 92] width 32 height 12
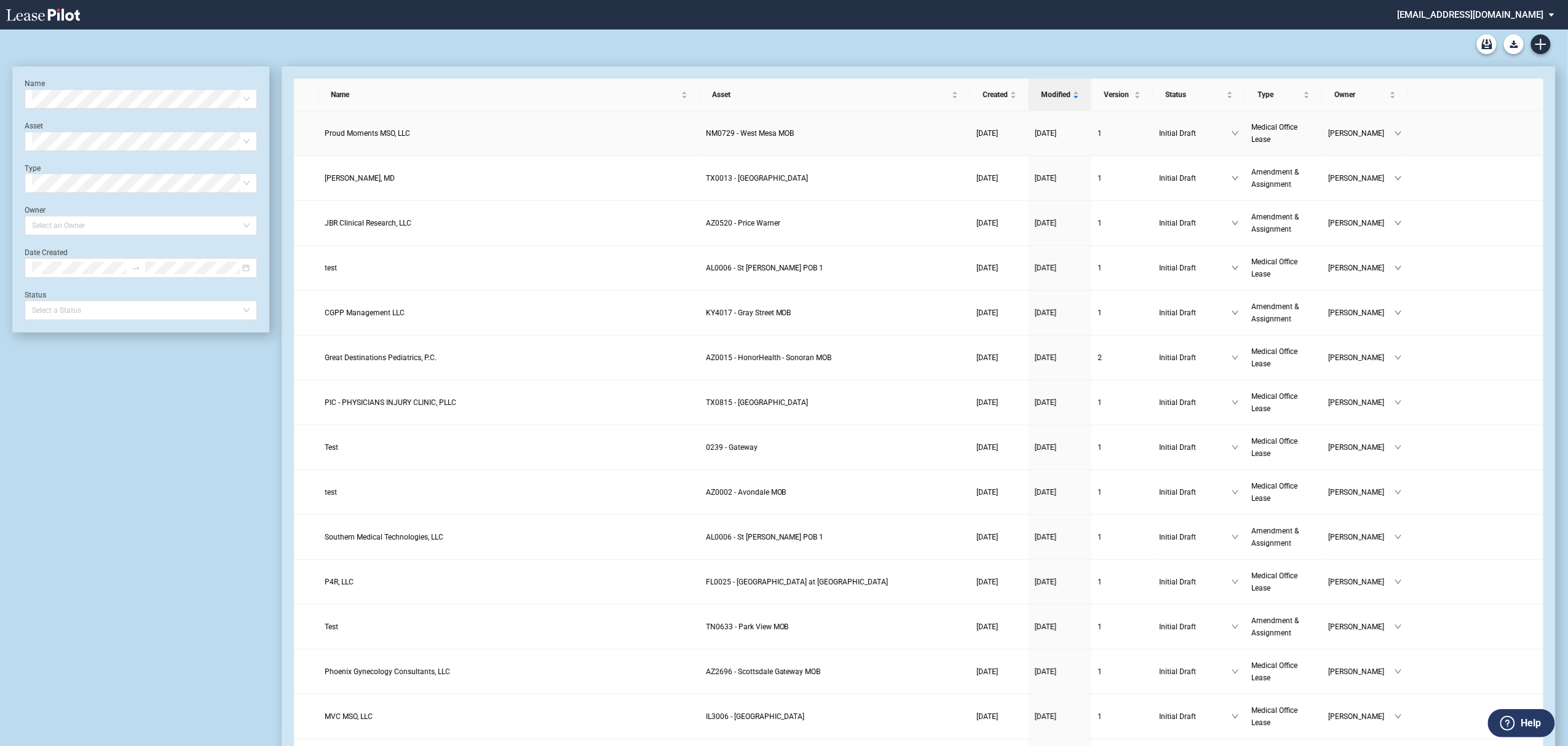
scroll to position [29, 0]
